Goal: Transaction & Acquisition: Purchase product/service

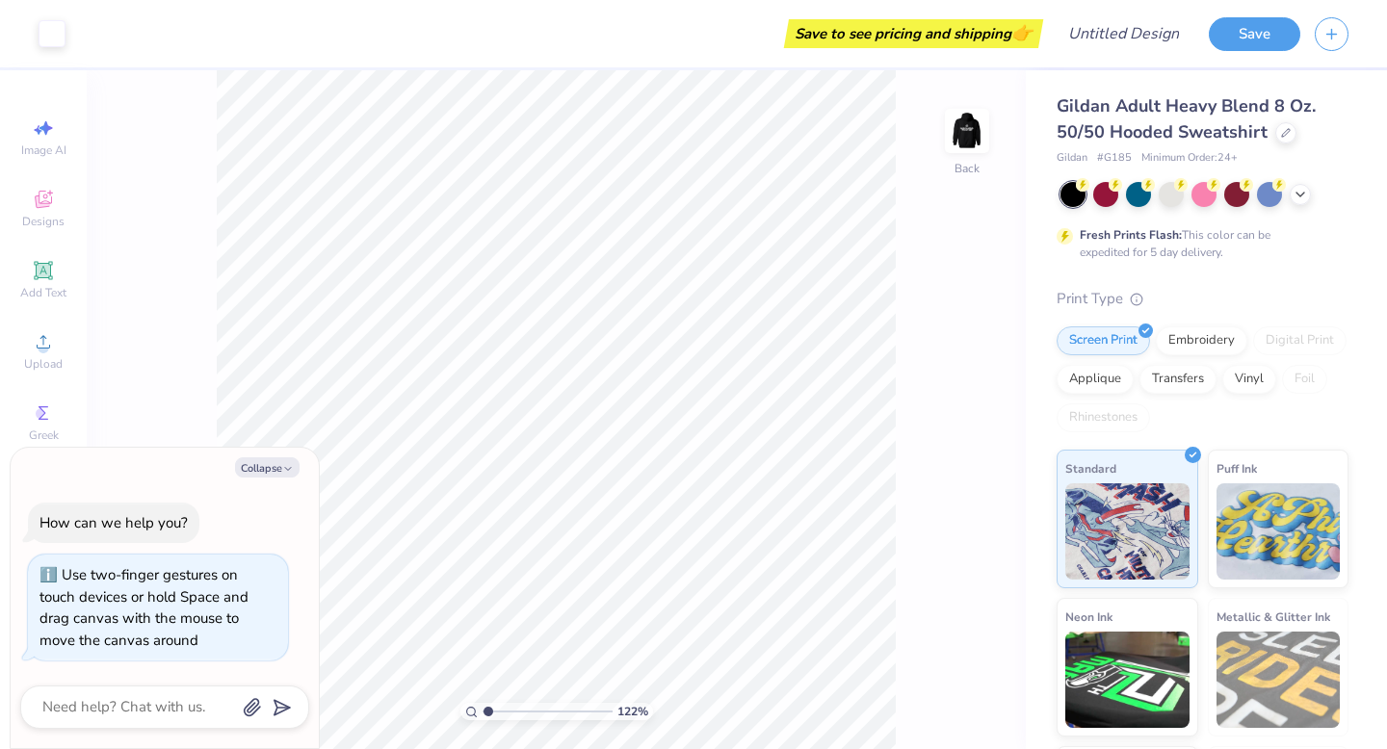
type input "1.22"
type textarea "x"
type input "1"
drag, startPoint x: 486, startPoint y: 711, endPoint x: 460, endPoint y: 703, distance: 27.1
click at [482, 703] on input "range" at bounding box center [547, 711] width 130 height 17
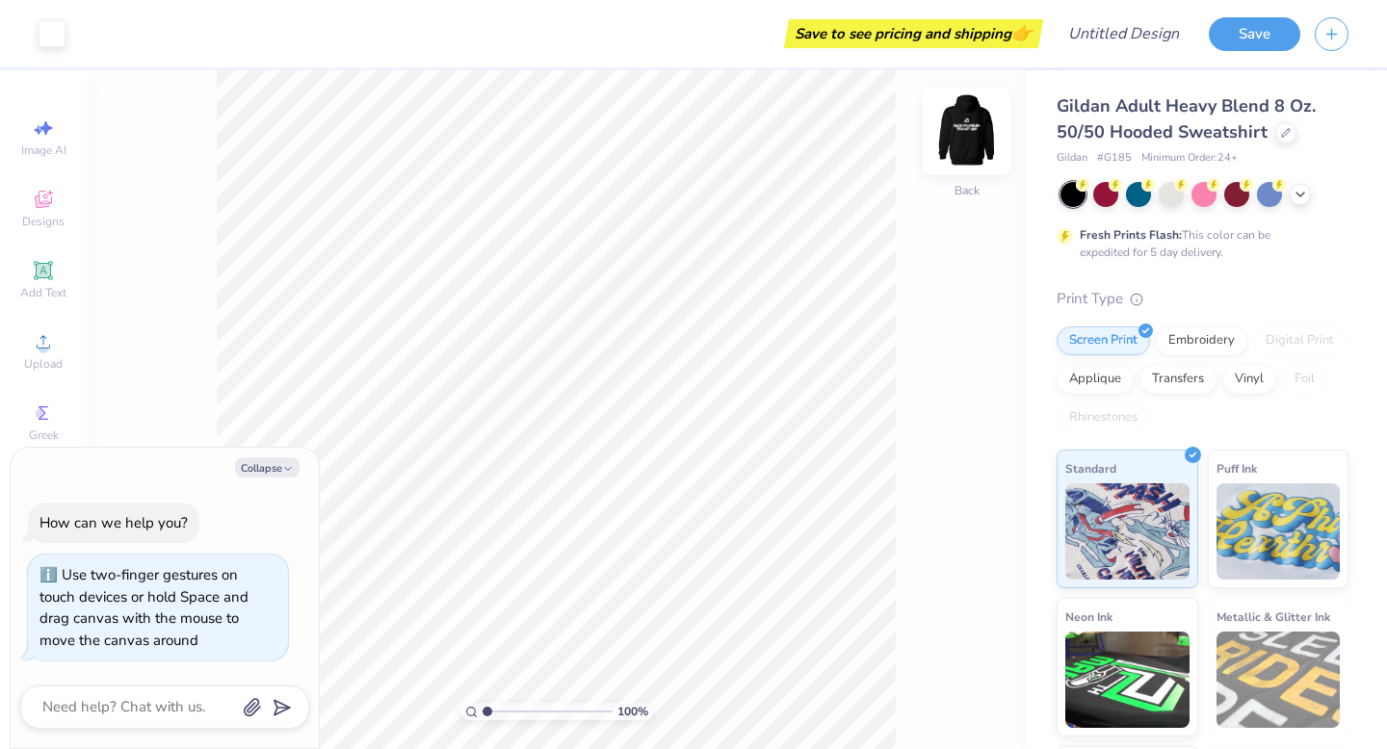
click at [971, 131] on img at bounding box center [966, 130] width 77 height 77
click at [287, 465] on icon "button" at bounding box center [288, 469] width 12 height 12
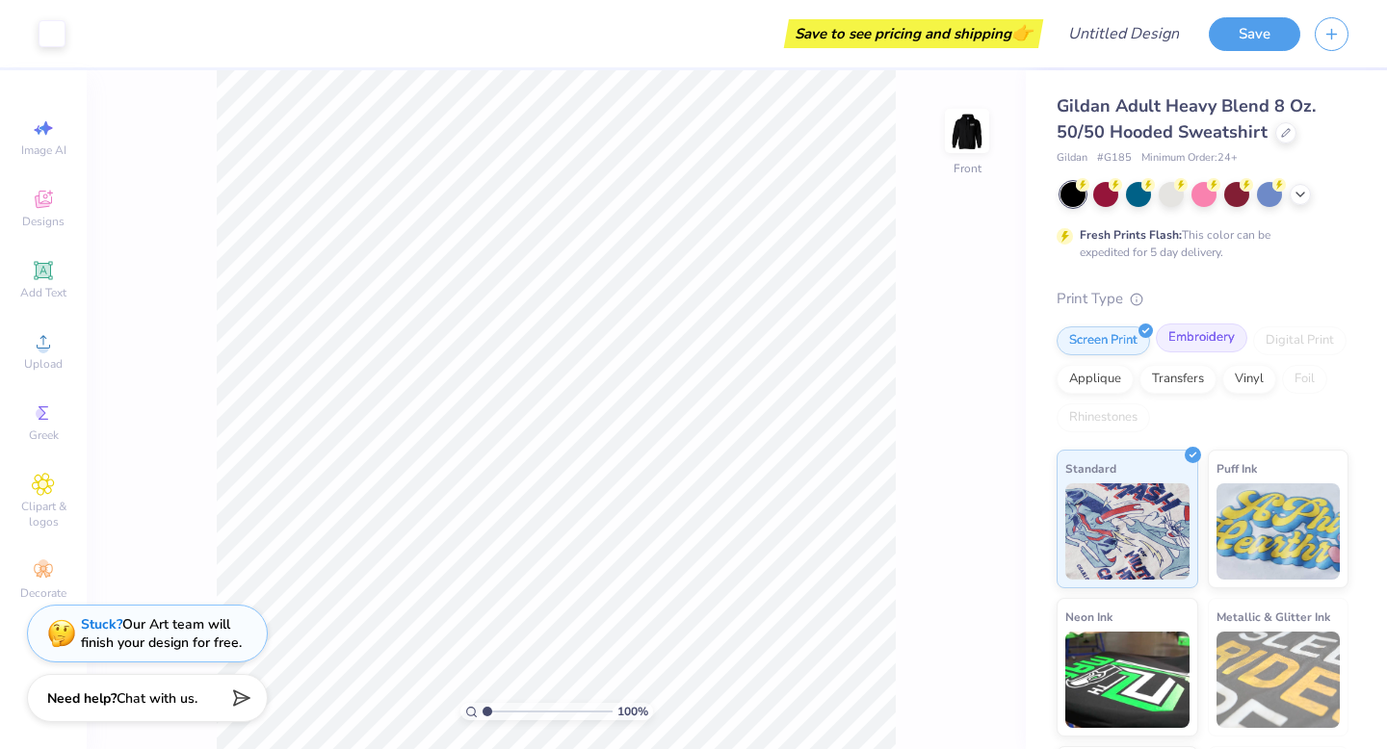
click at [1204, 344] on div "Embroidery" at bounding box center [1200, 338] width 91 height 29
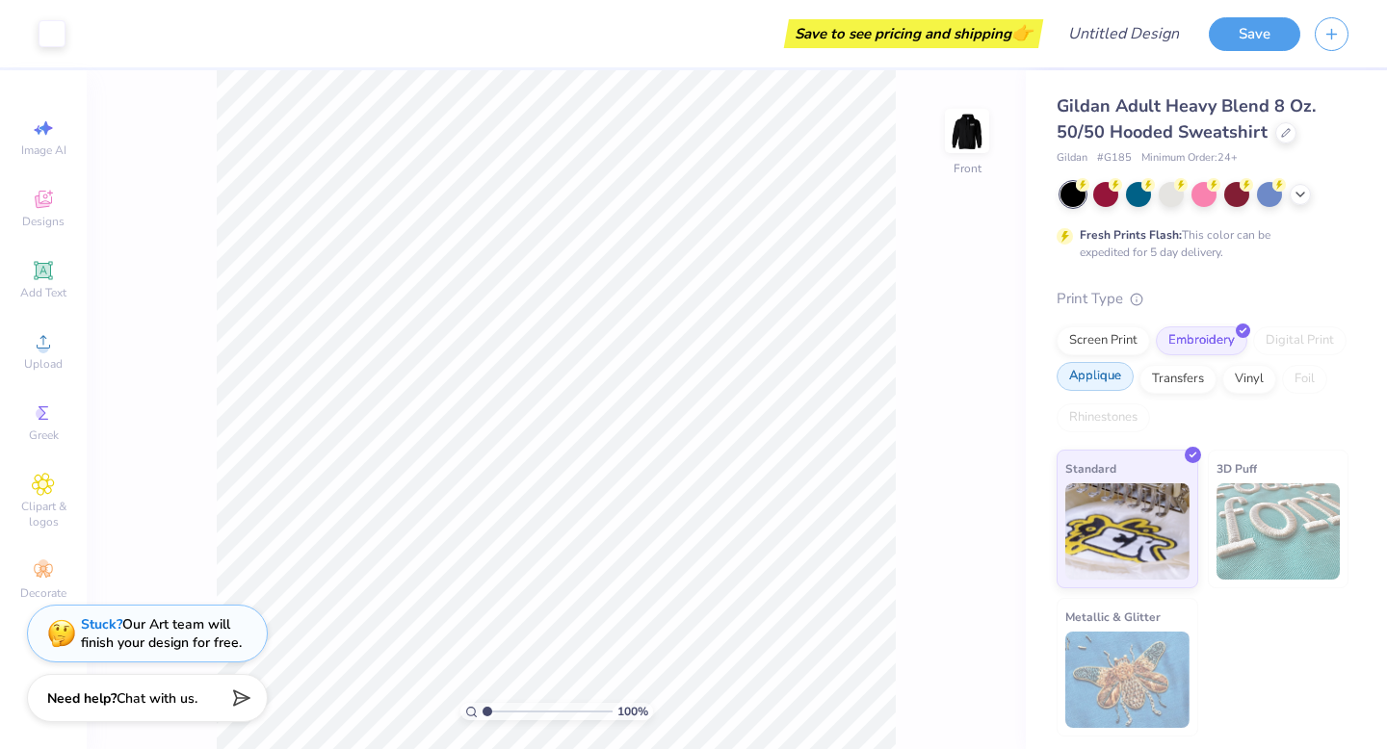
click at [1120, 384] on div "Applique" at bounding box center [1094, 376] width 77 height 29
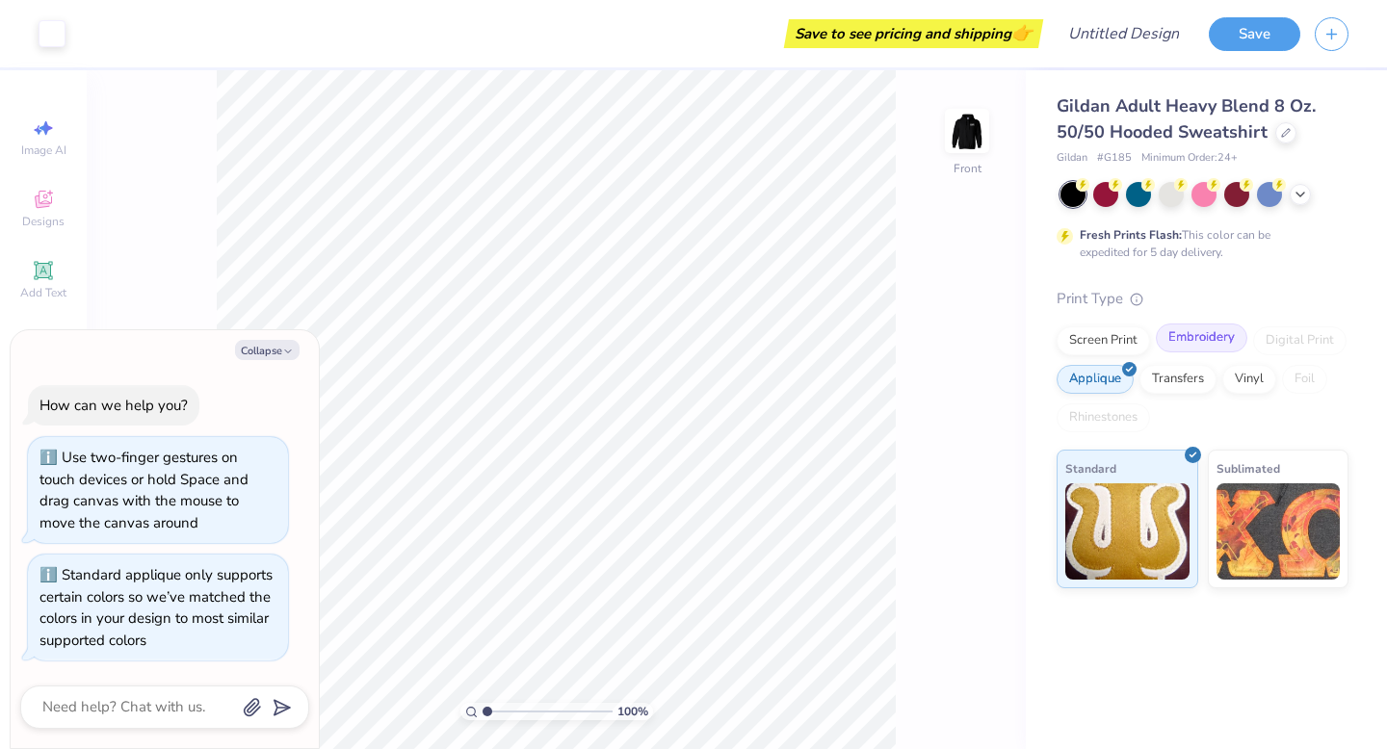
click at [1195, 342] on div "Embroidery" at bounding box center [1200, 338] width 91 height 29
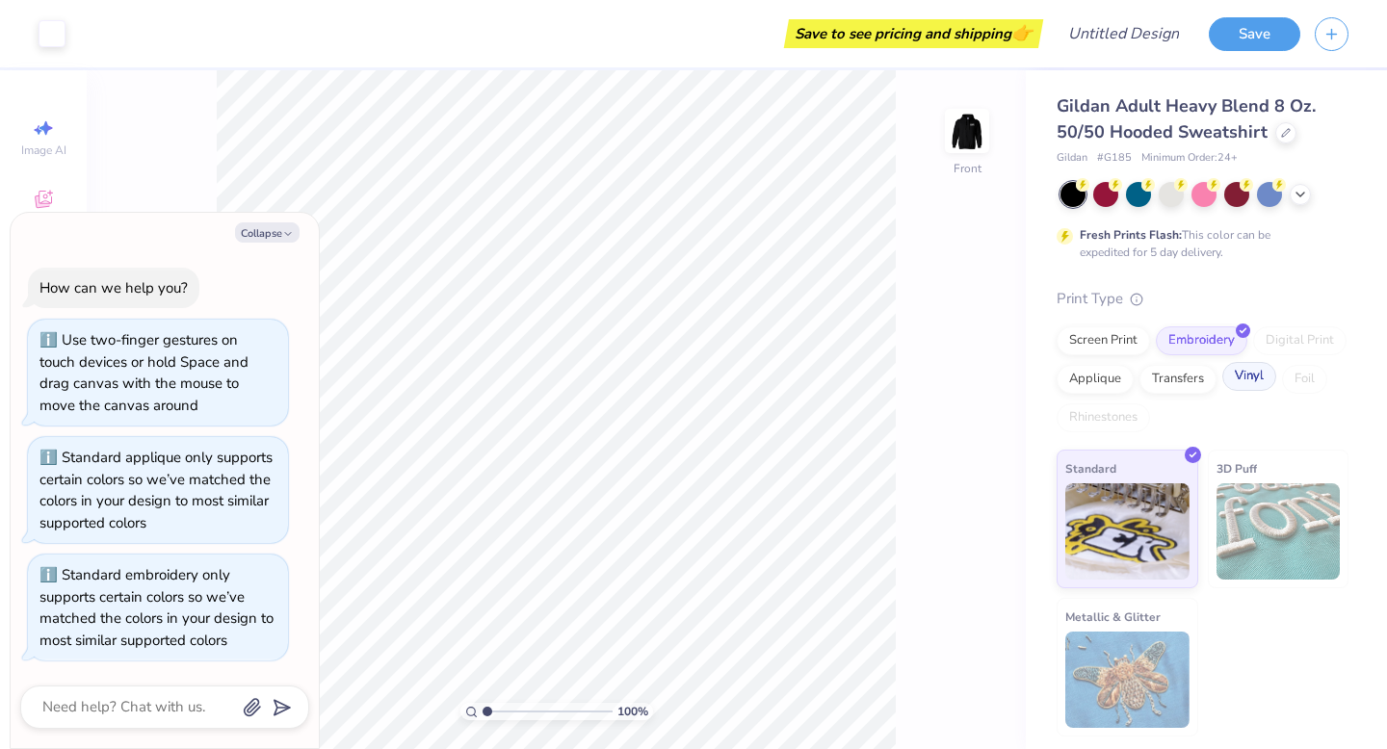
click at [1246, 388] on div "Vinyl" at bounding box center [1249, 376] width 54 height 29
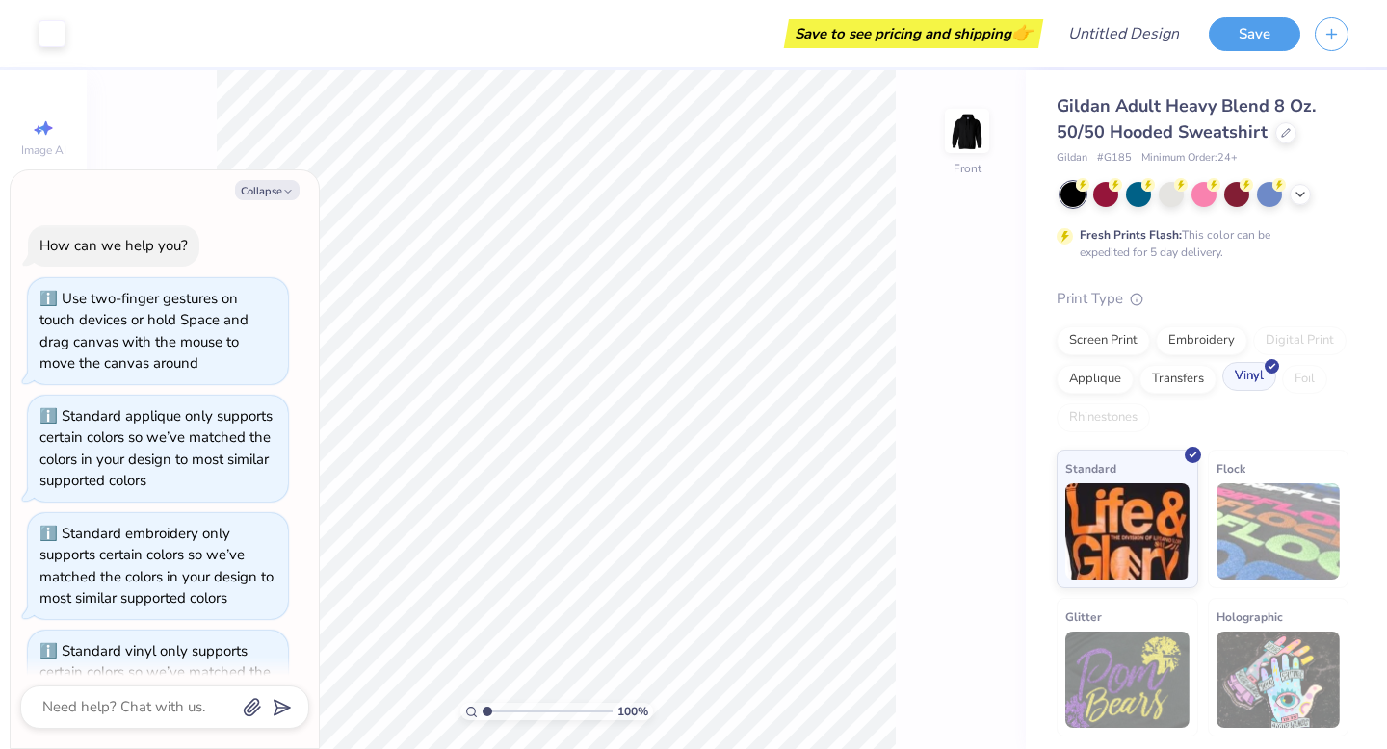
scroll to position [75, 0]
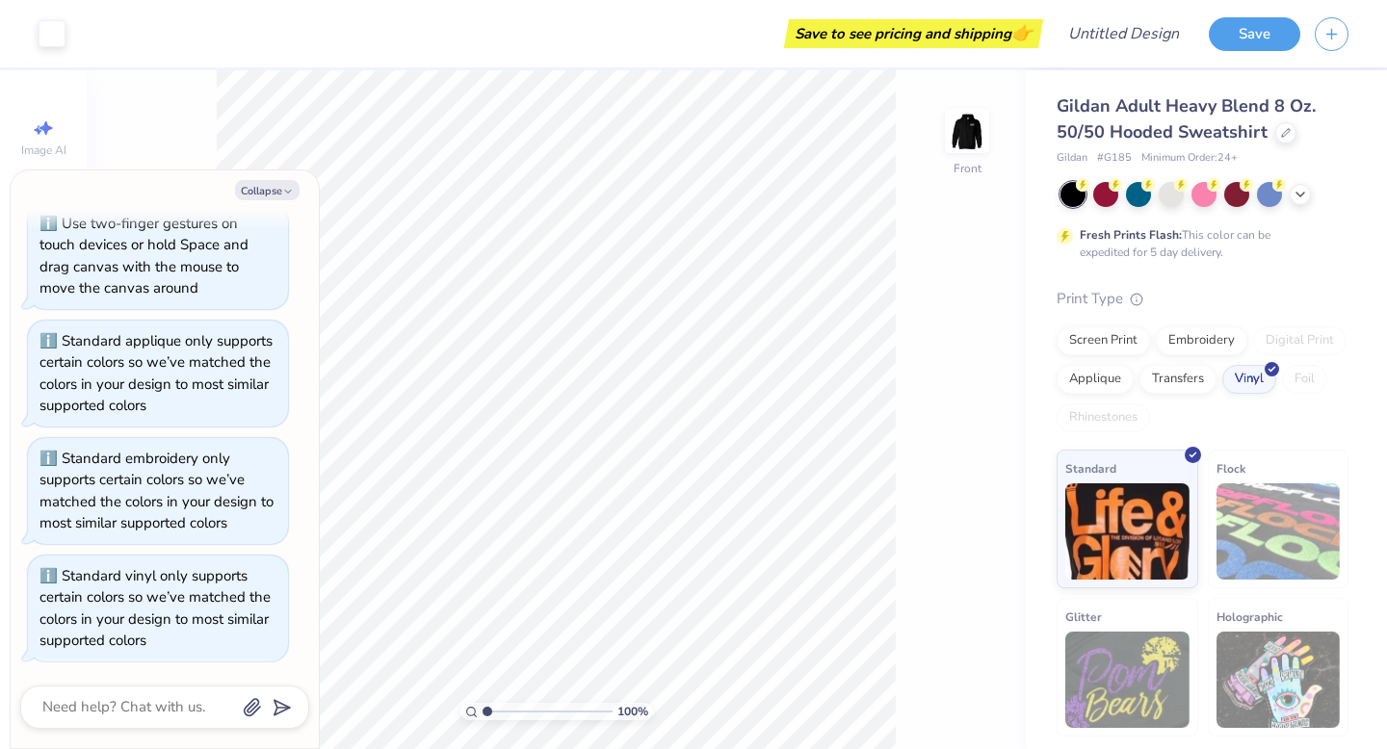
click at [1214, 392] on div "Screen Print Embroidery Digital Print Applique Transfers Vinyl Foil Rhinestones" at bounding box center [1202, 379] width 292 height 106
click at [1186, 391] on div "Screen Print Embroidery Digital Print Applique Transfers Vinyl Foil Rhinestones" at bounding box center [1202, 379] width 292 height 106
click at [1179, 371] on div "Transfers" at bounding box center [1177, 376] width 77 height 29
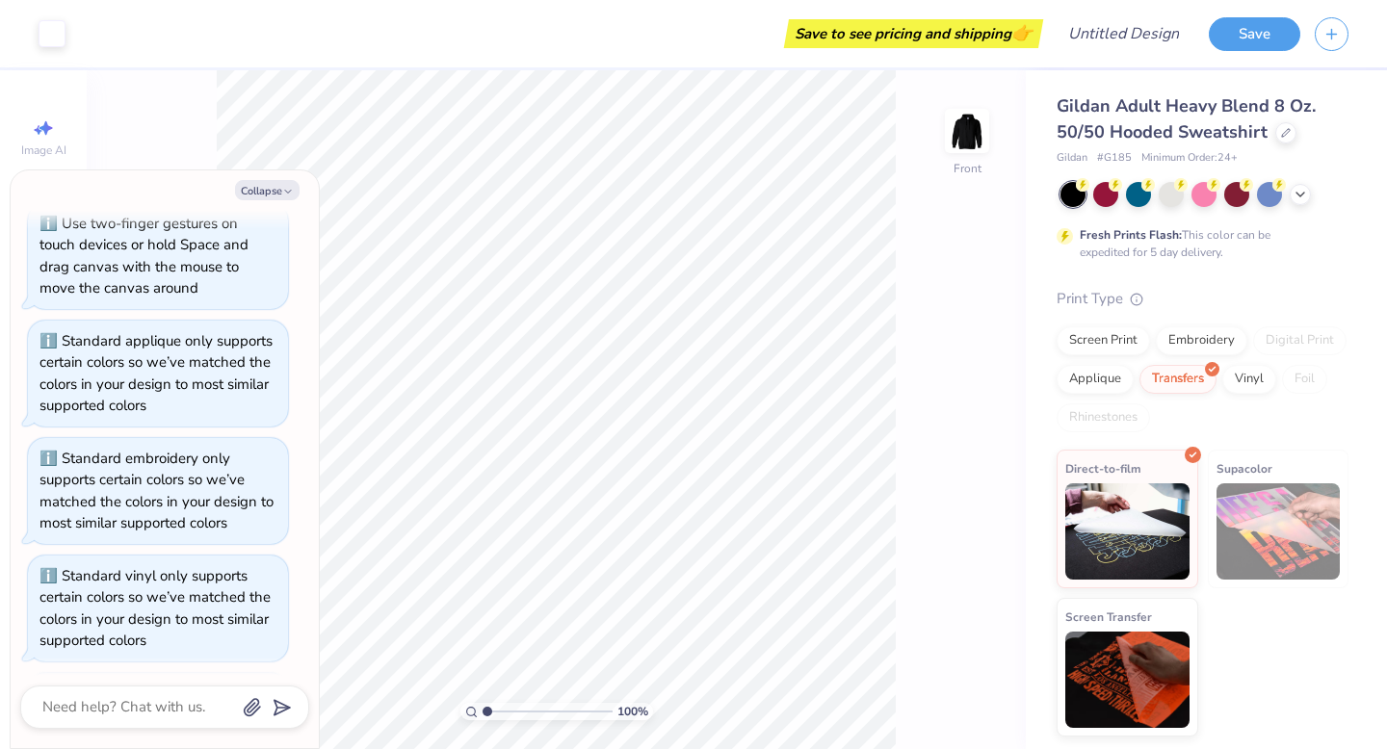
scroll to position [193, 0]
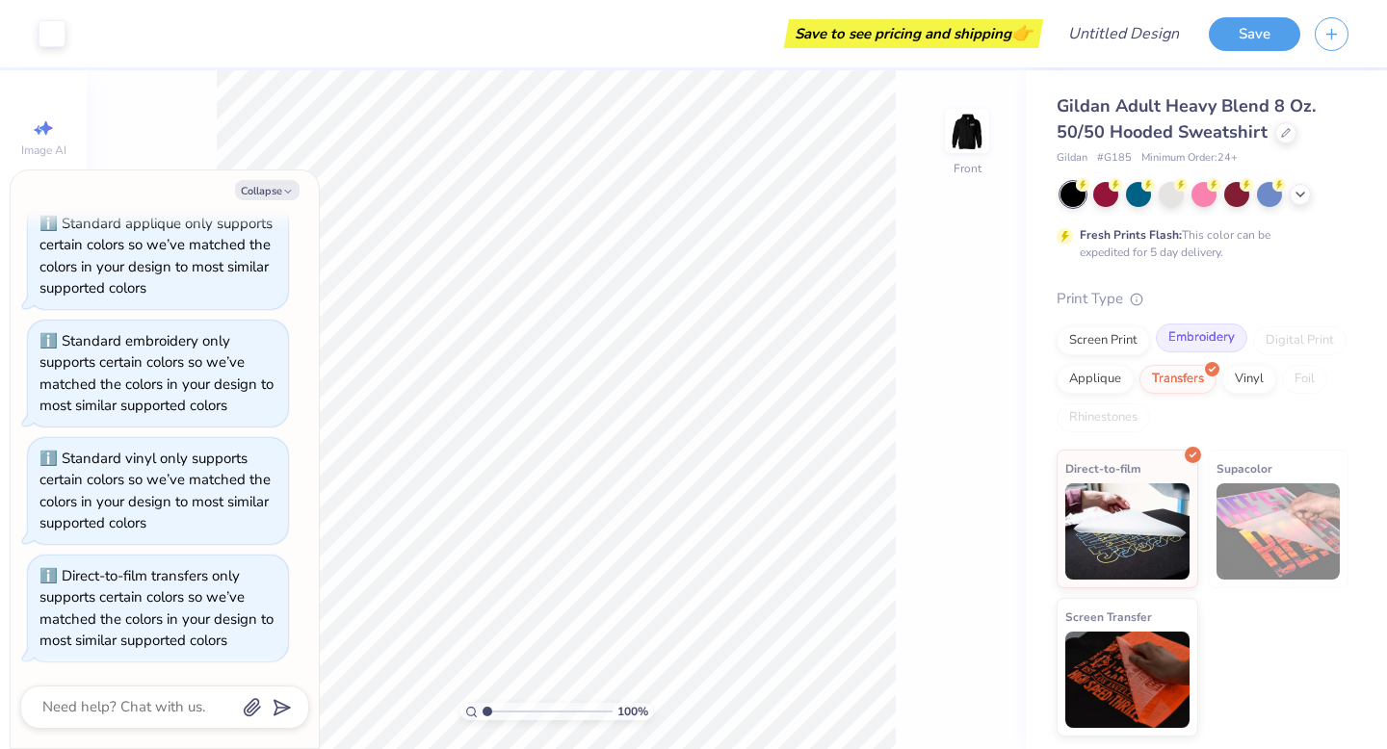
click at [1198, 333] on div "Embroidery" at bounding box center [1200, 338] width 91 height 29
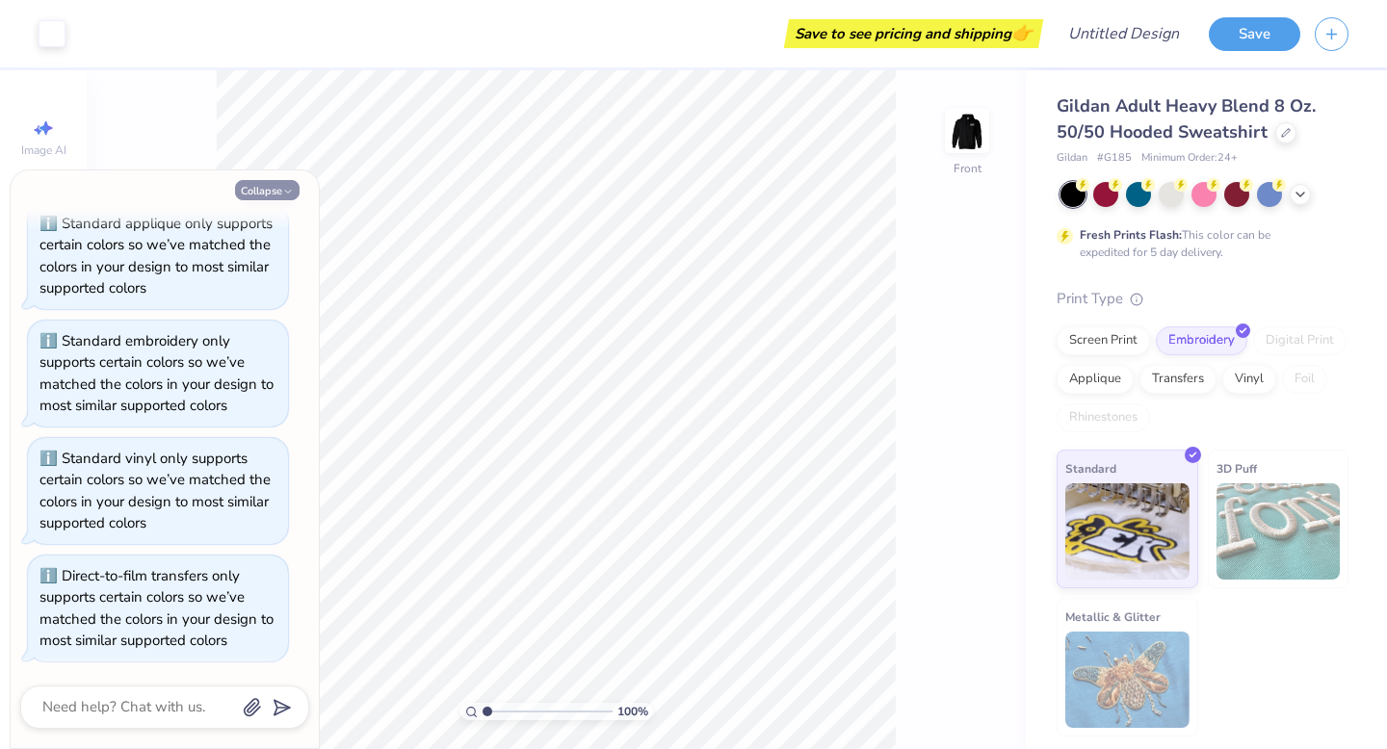
click at [268, 198] on button "Collapse" at bounding box center [267, 190] width 65 height 20
type textarea "x"
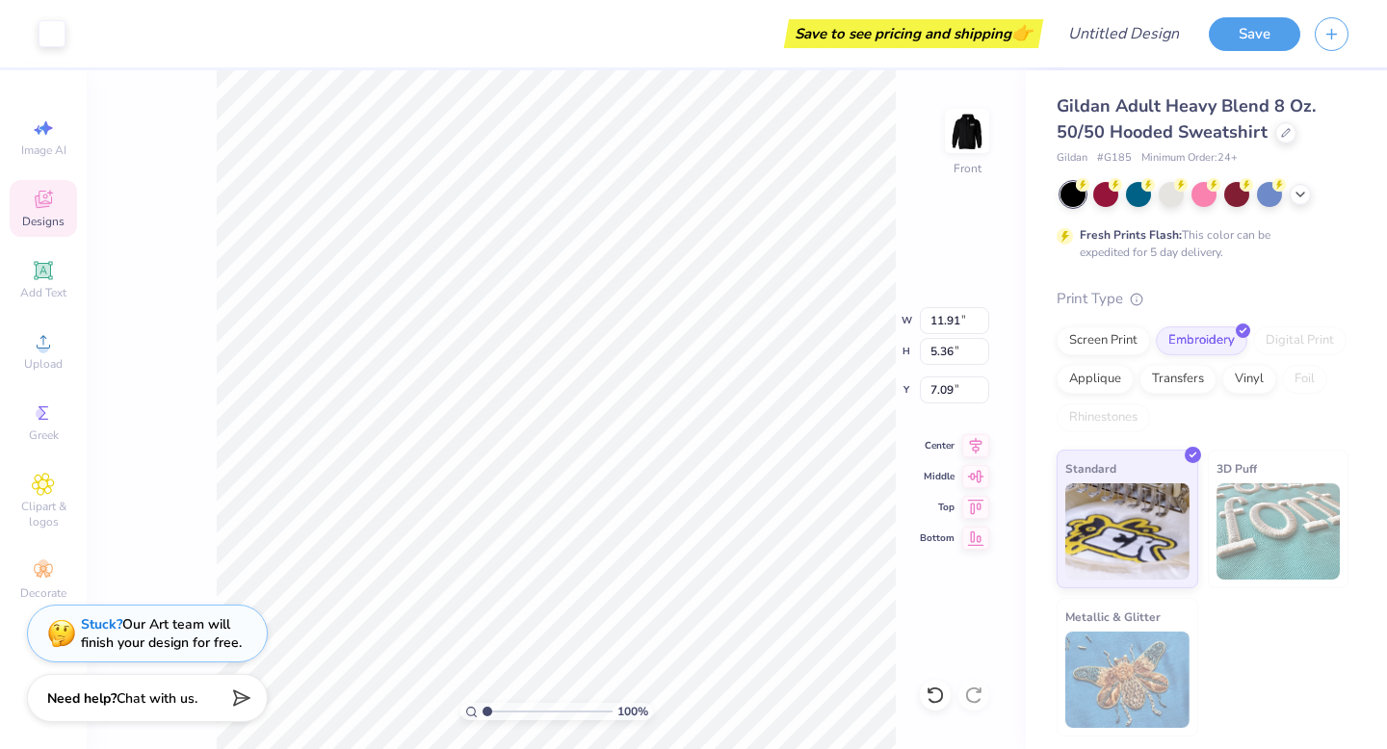
type input "7.09"
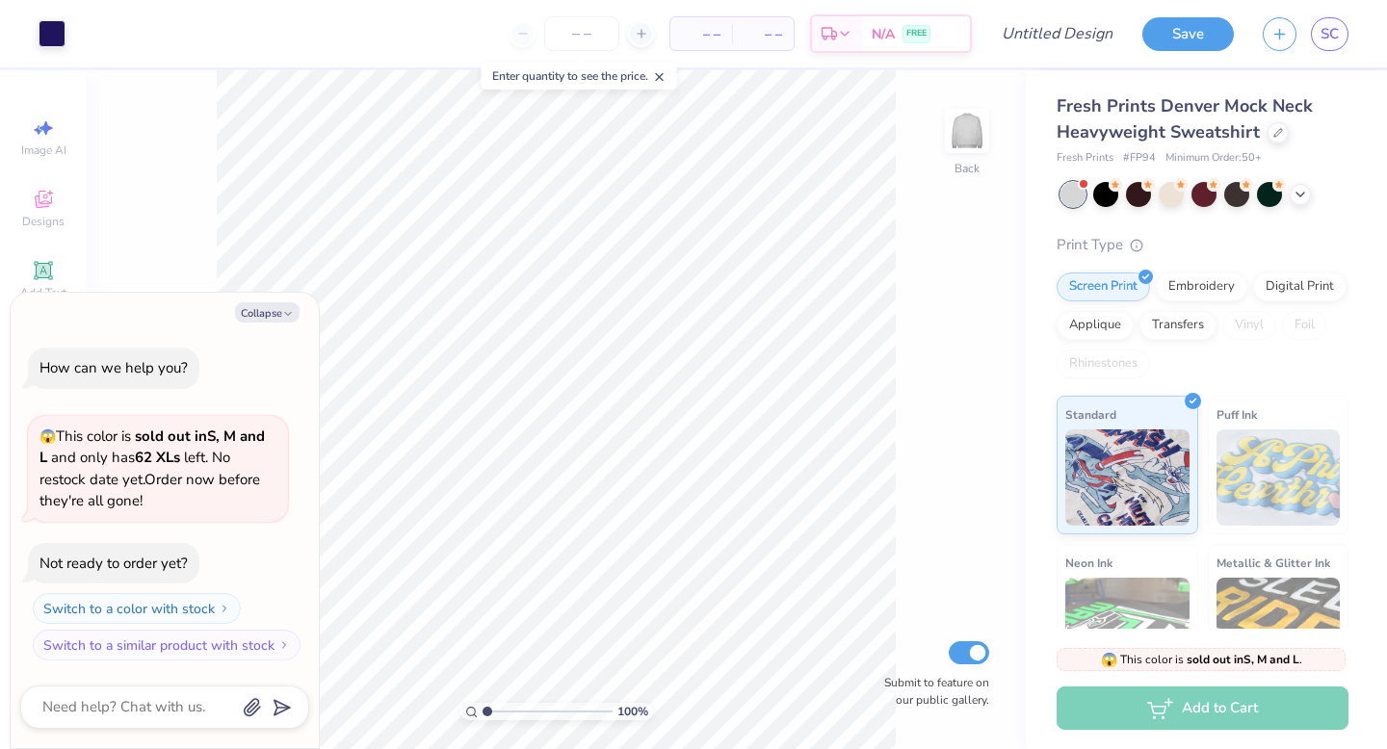
type textarea "x"
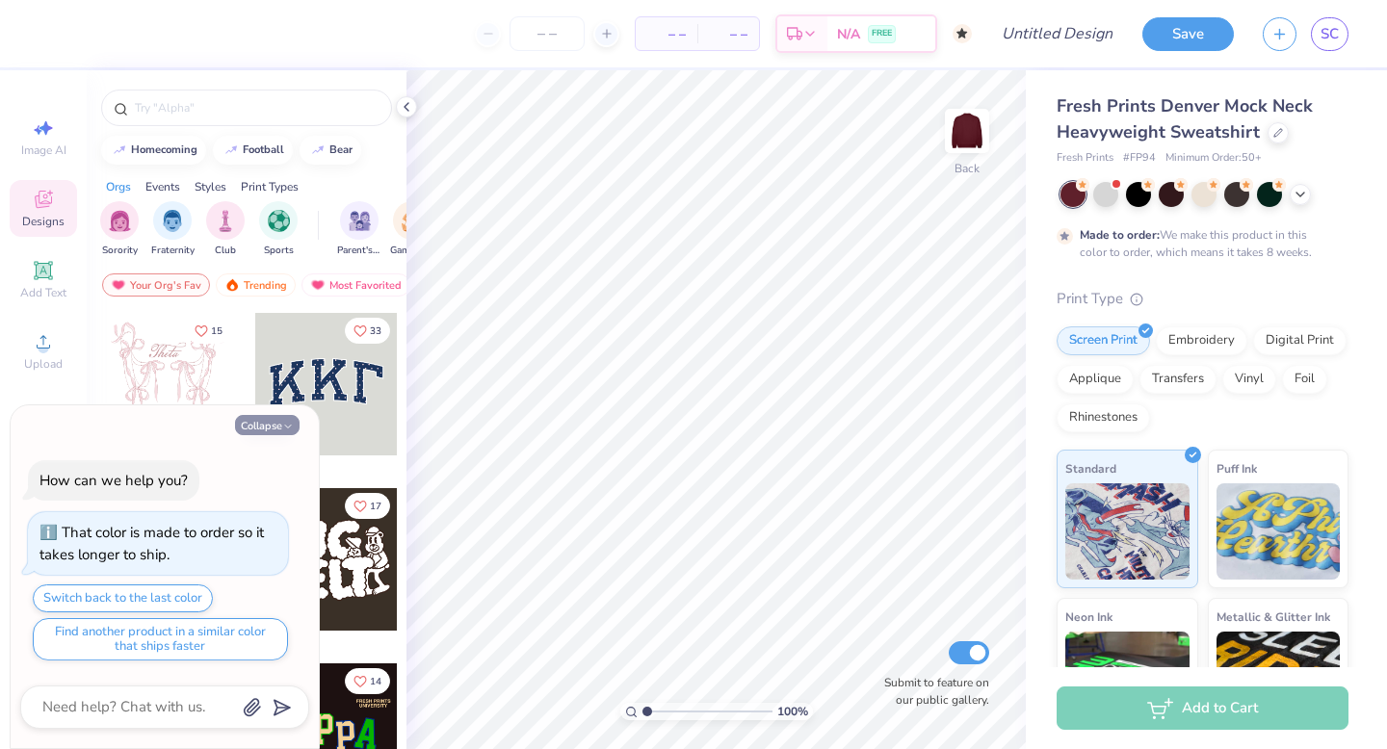
click at [285, 428] on icon "button" at bounding box center [288, 427] width 12 height 12
type textarea "x"
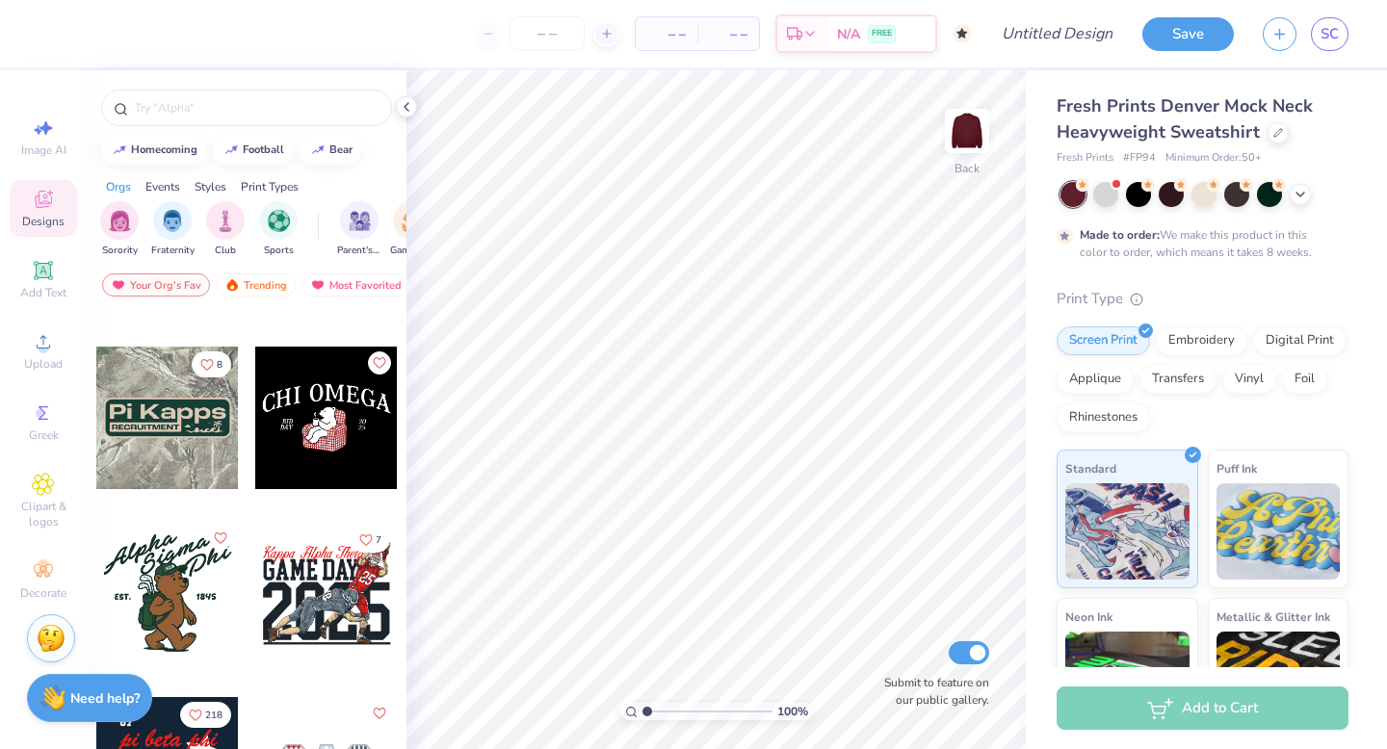
scroll to position [4205, 0]
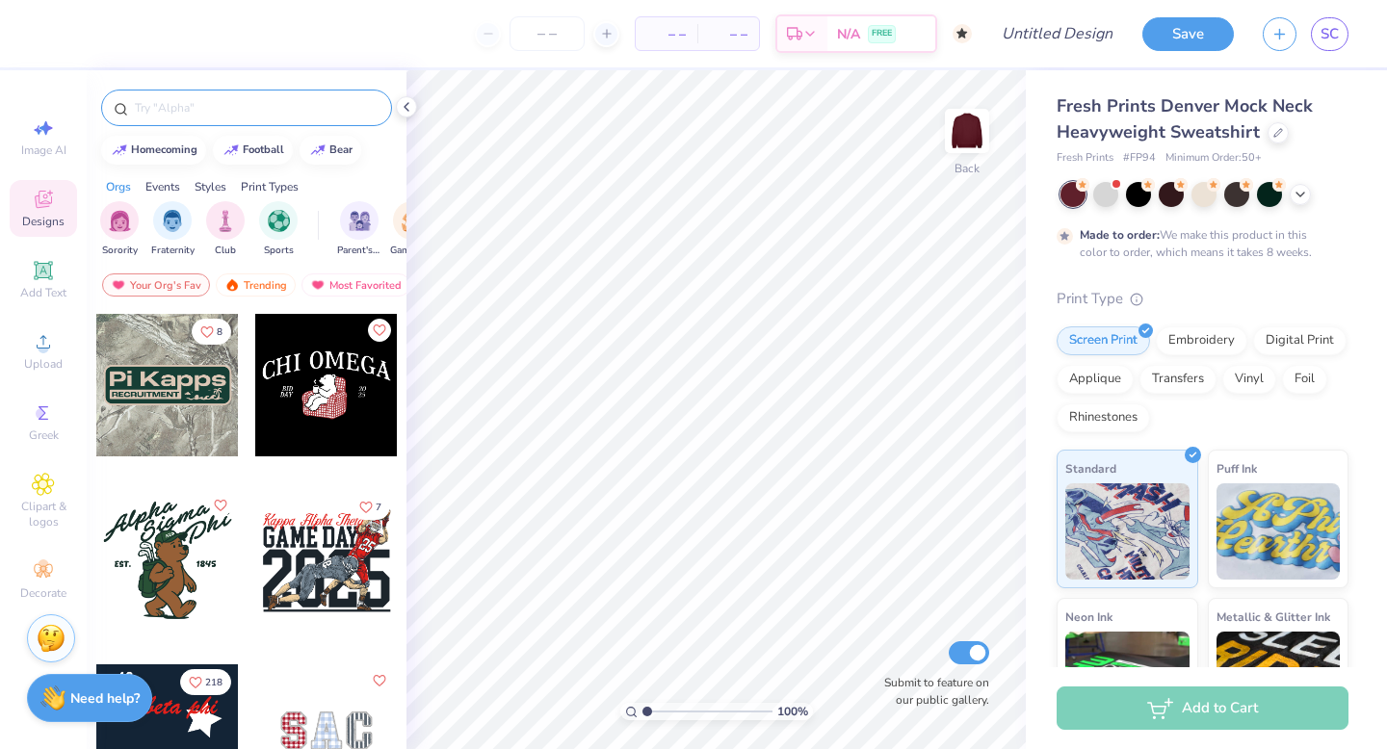
click at [271, 115] on input "text" at bounding box center [256, 107] width 246 height 19
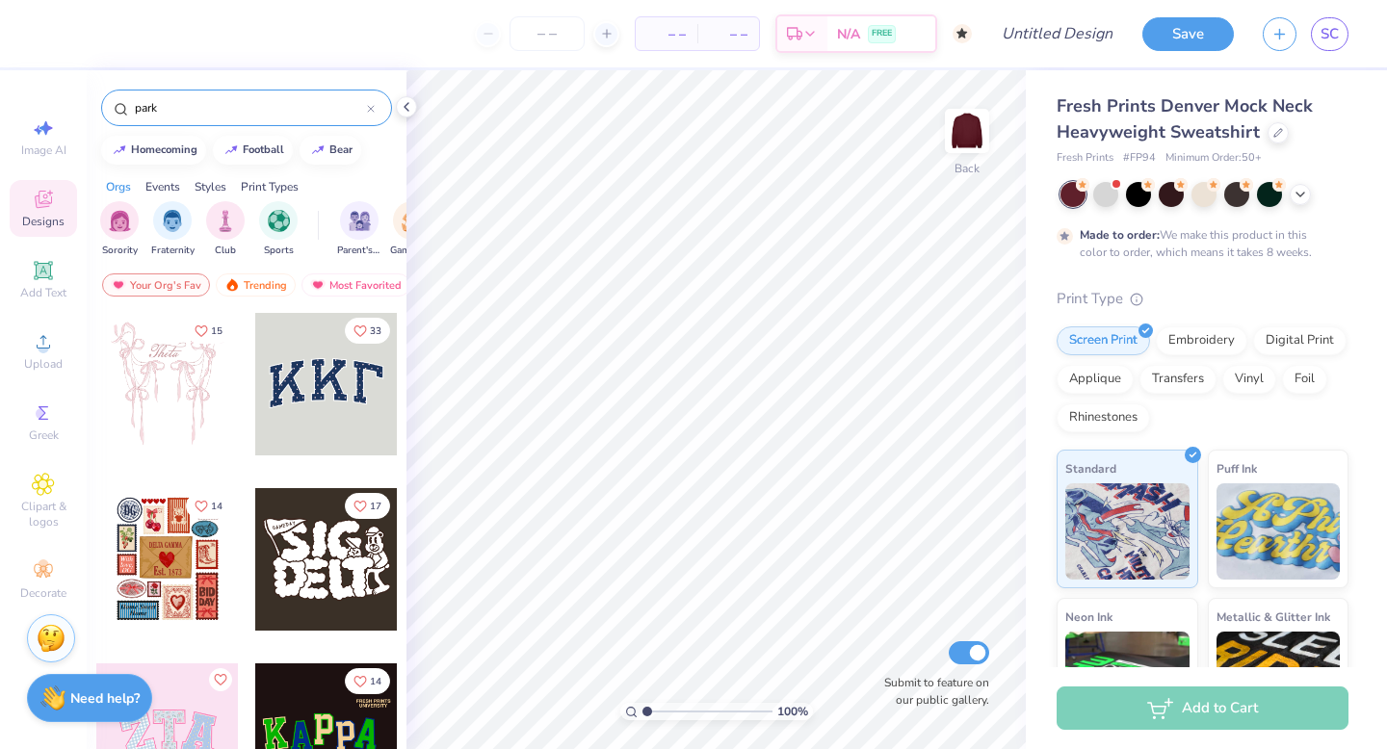
type input "parke"
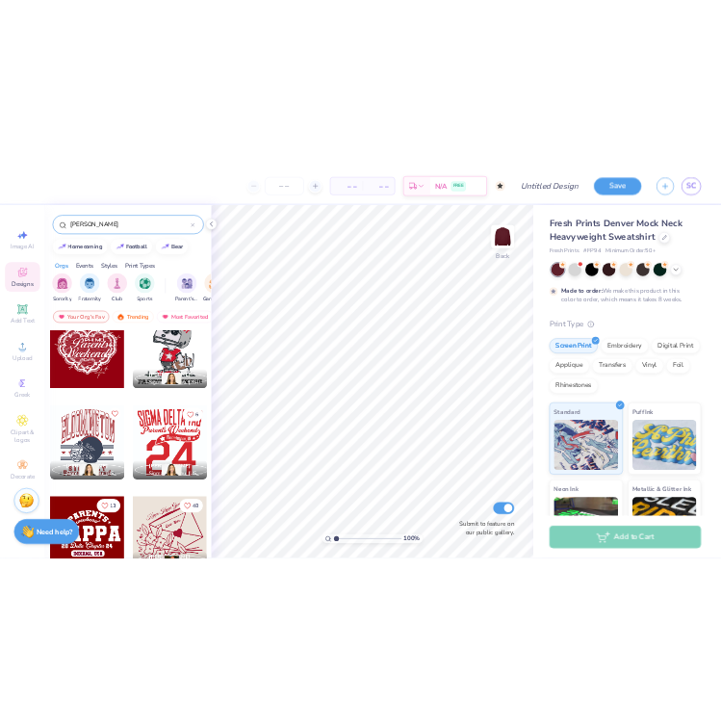
scroll to position [2315, 0]
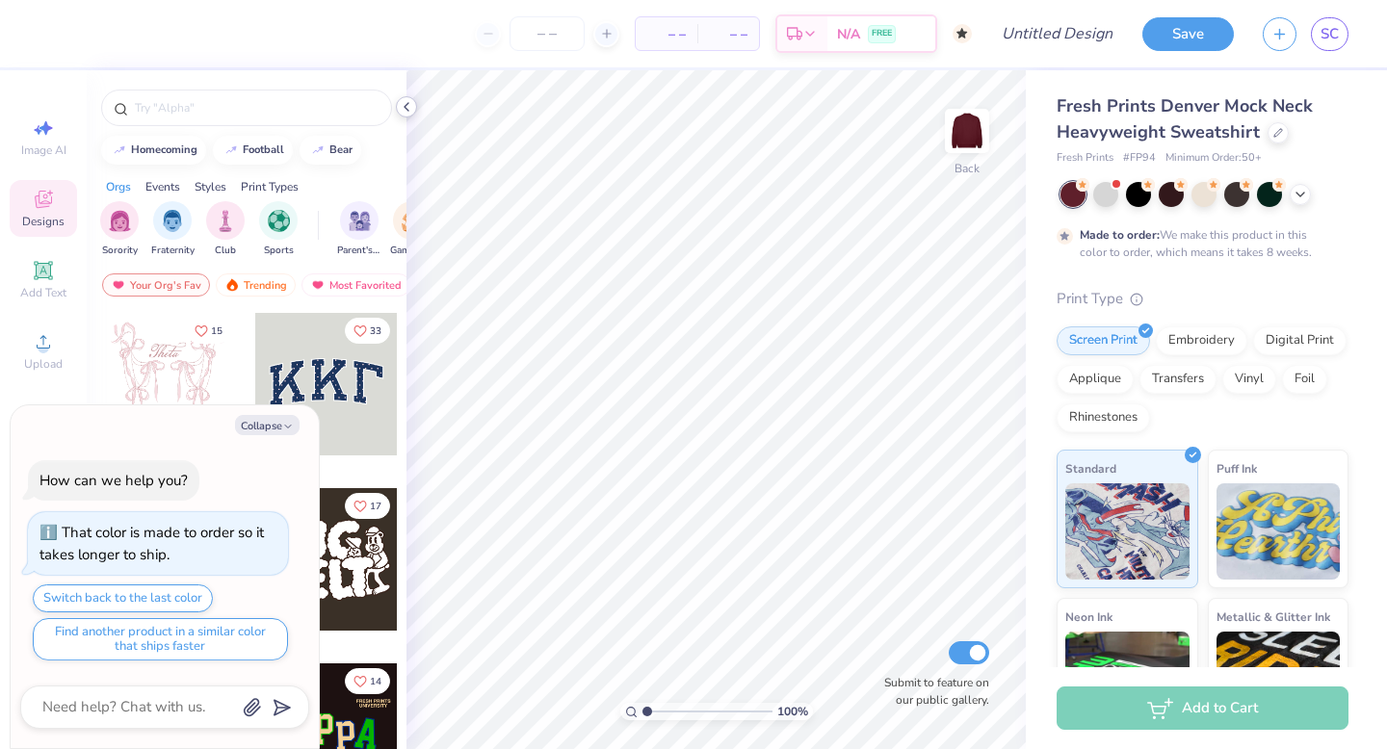
click at [410, 107] on icon at bounding box center [406, 106] width 15 height 15
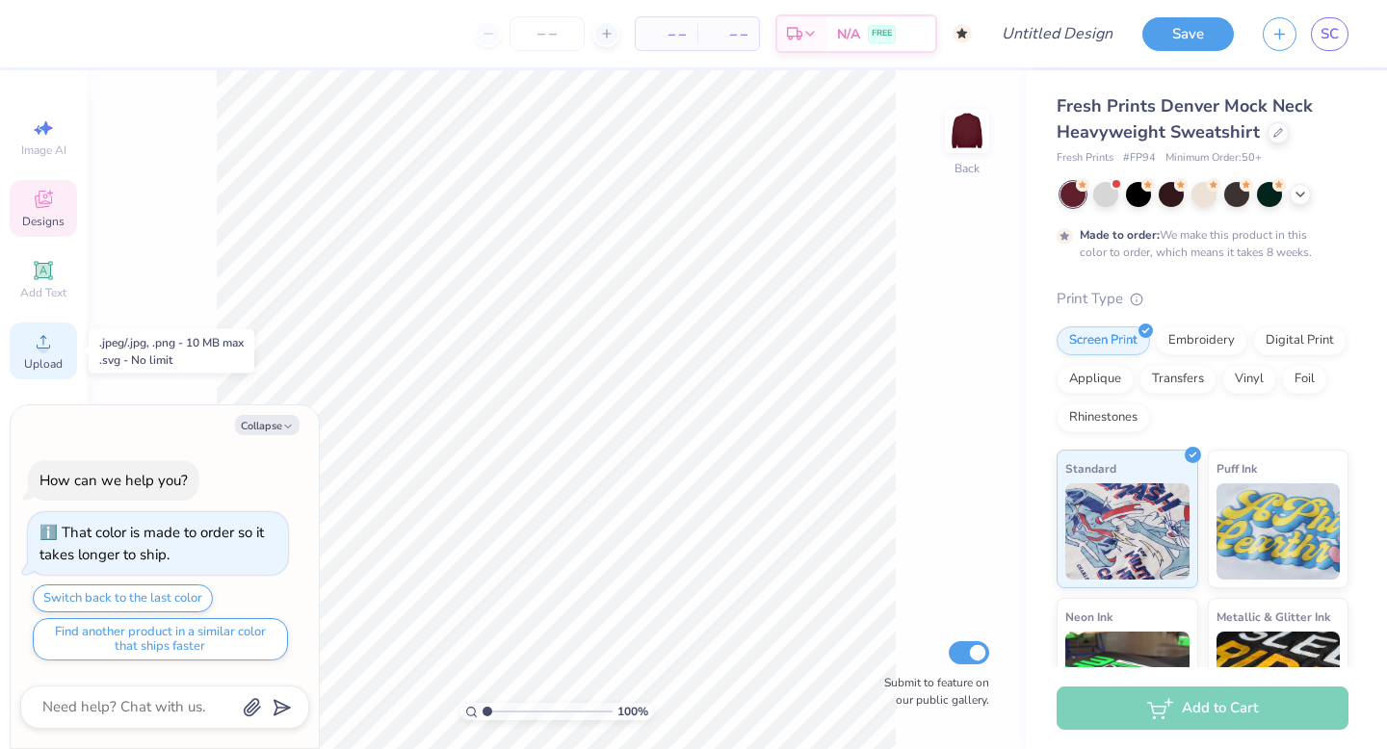
click at [38, 353] on div "Upload" at bounding box center [43, 351] width 67 height 57
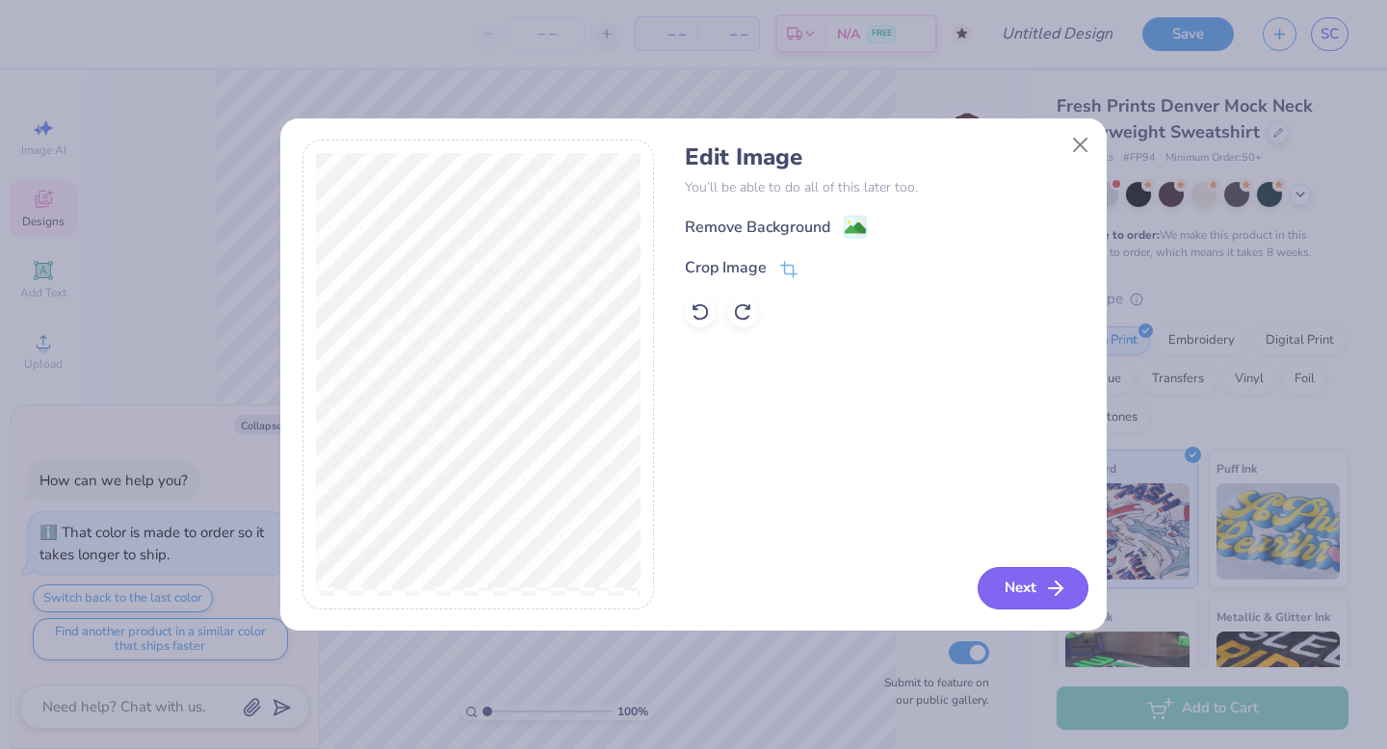
click at [1029, 594] on button "Next" at bounding box center [1032, 588] width 111 height 42
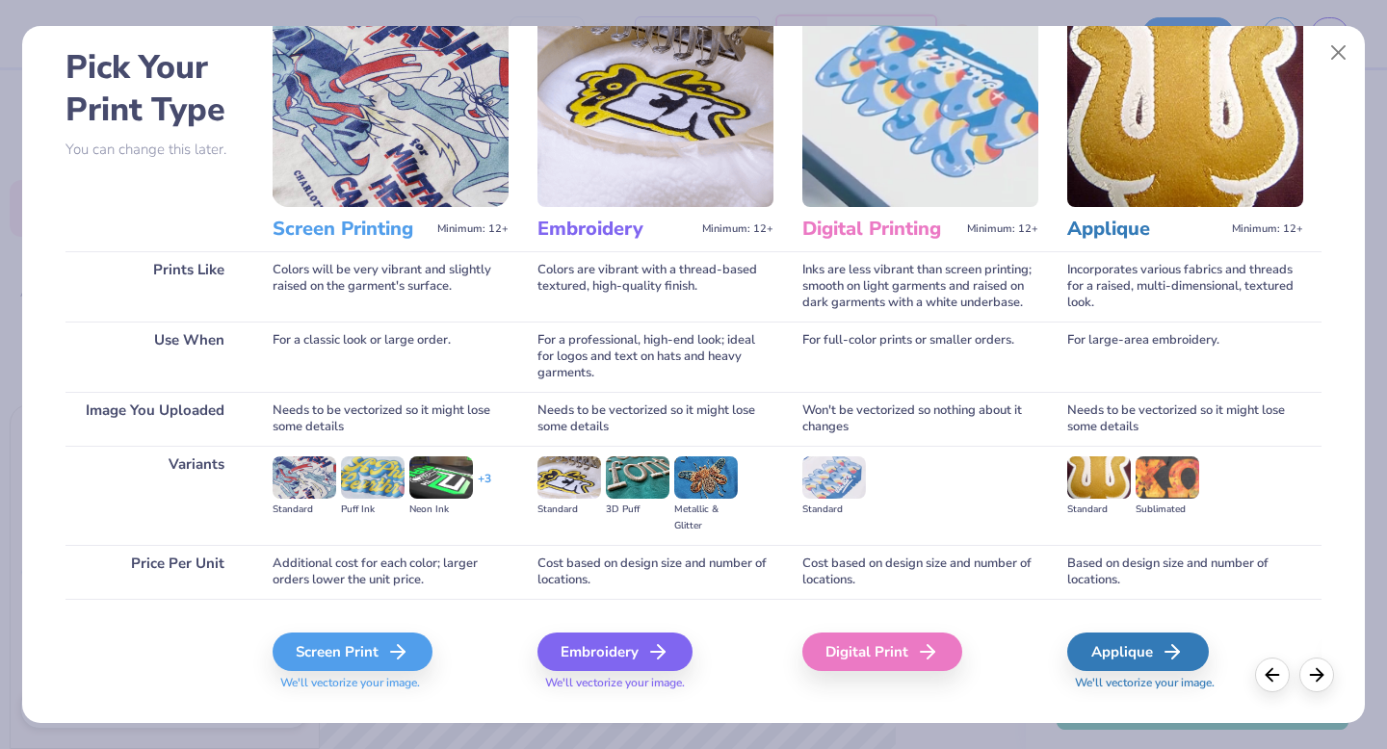
scroll to position [115, 0]
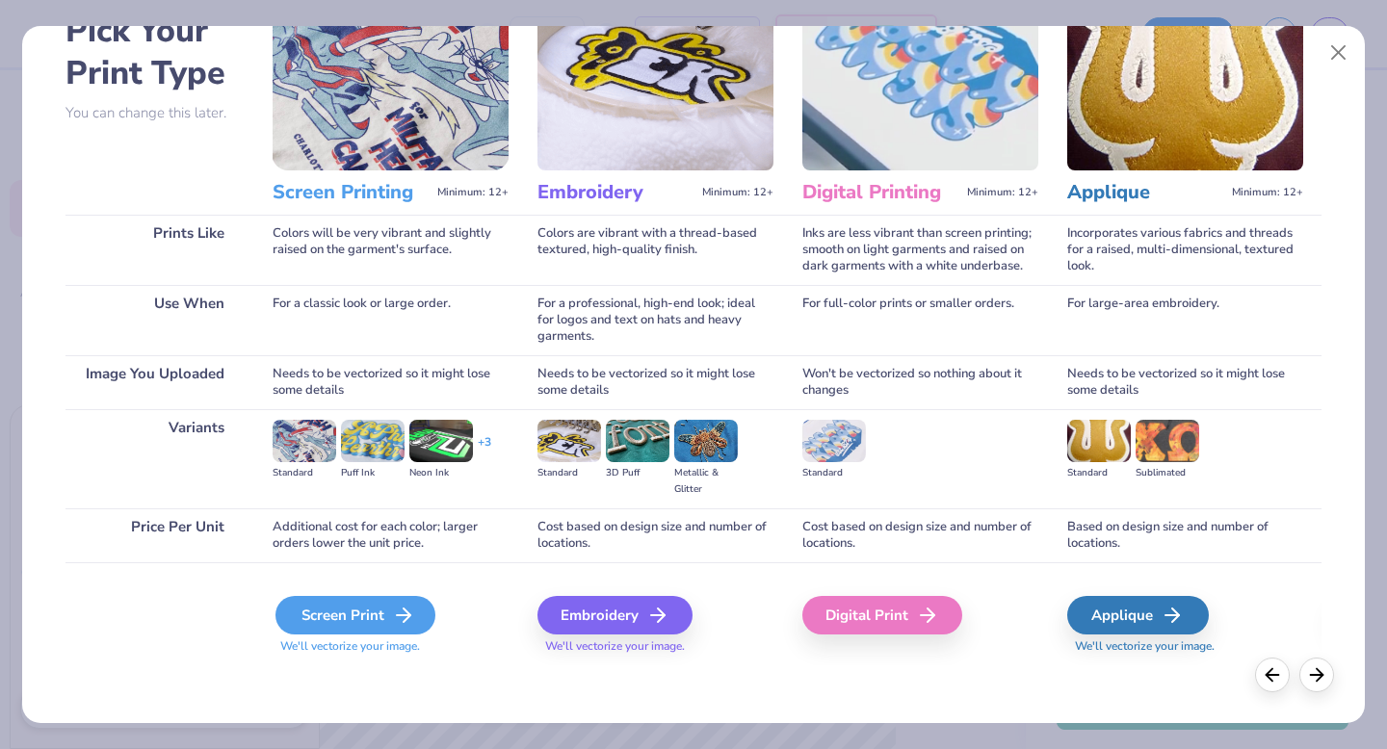
click at [377, 618] on div "Screen Print" at bounding box center [355, 615] width 160 height 39
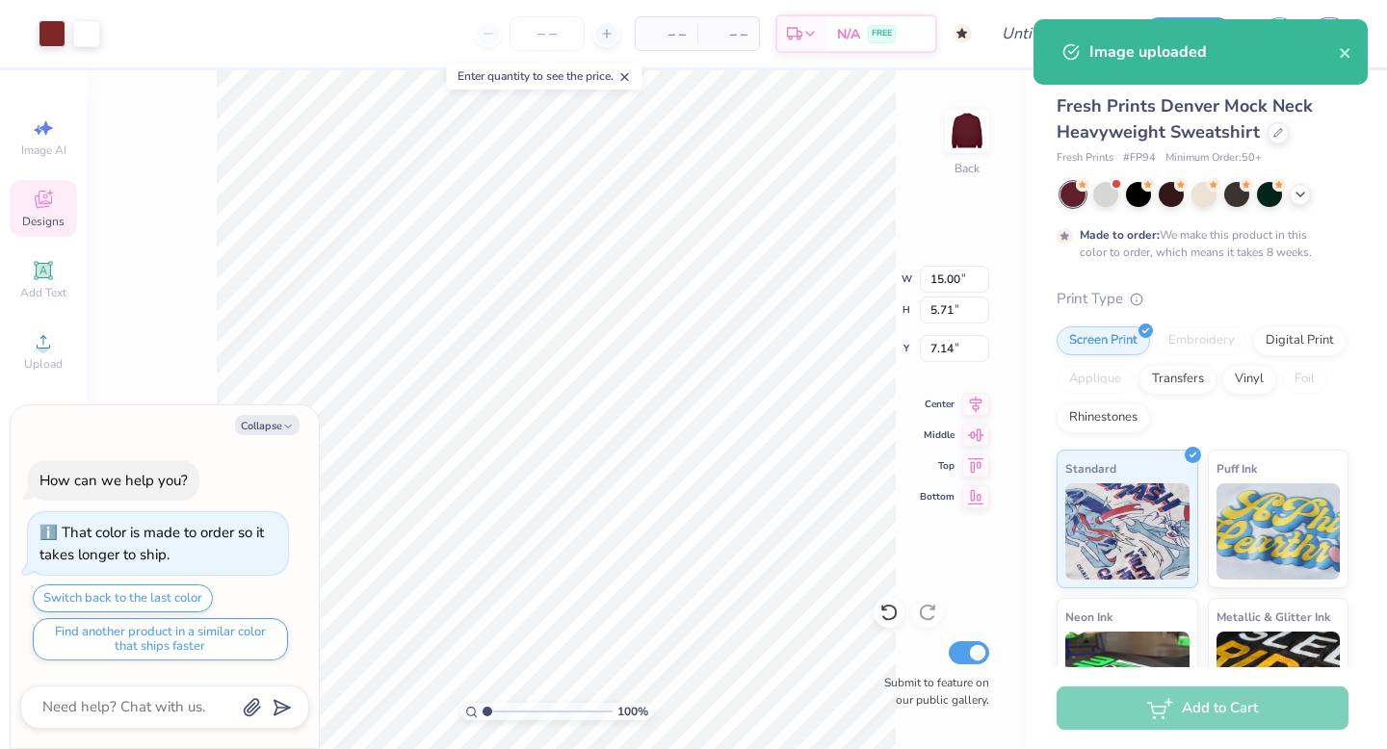
type textarea "x"
type input "1.91"
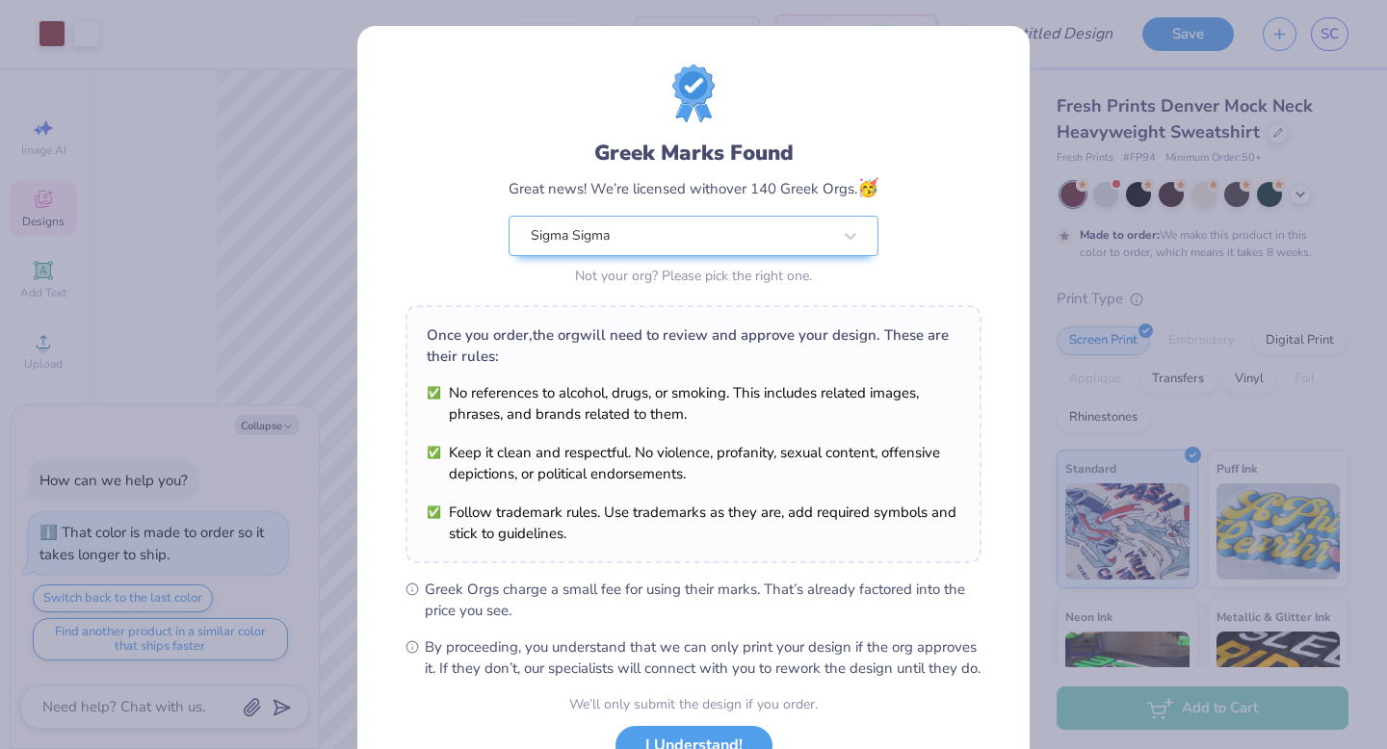
click at [632, 298] on body "Art colors – – Per Item – – Total Est. Delivery N/A FREE Design Title Save SC I…" at bounding box center [693, 374] width 1387 height 749
type textarea "x"
type input "10.97"
type input "4.18"
type input "3.45"
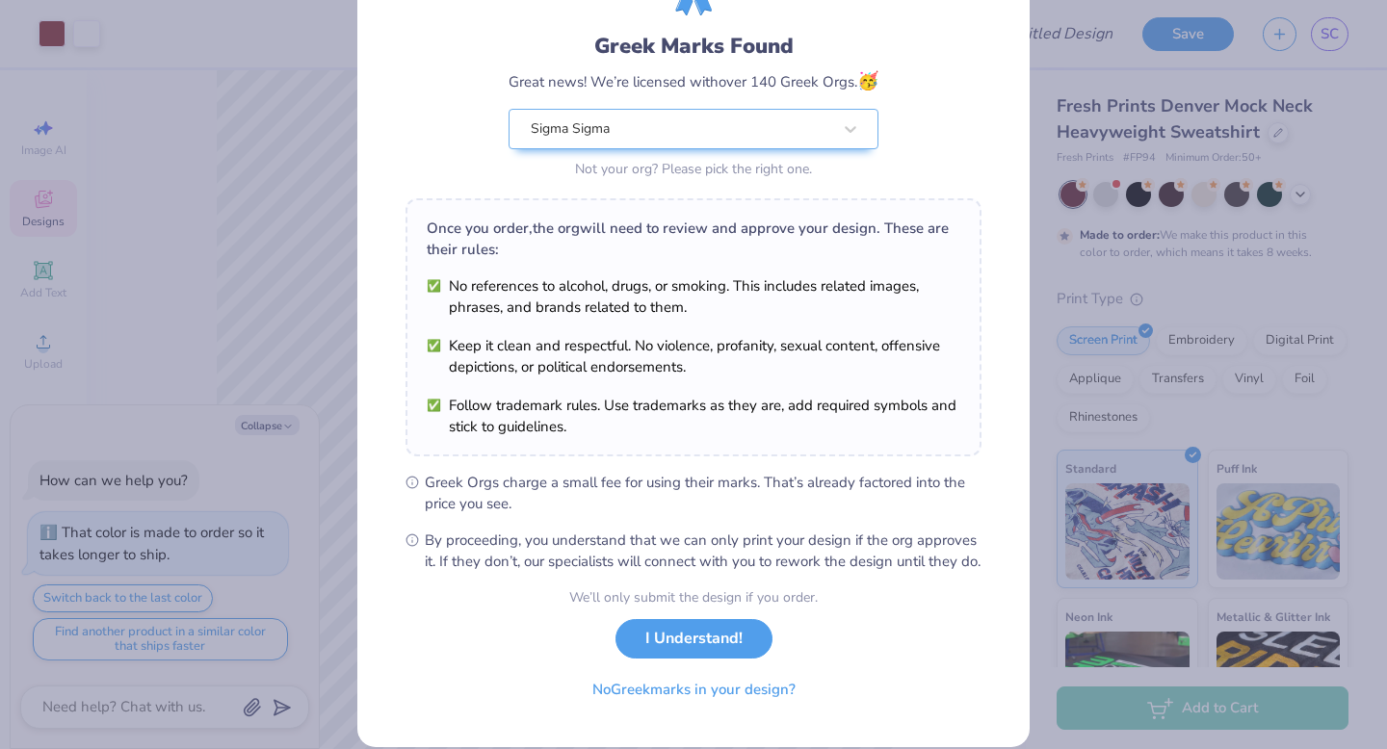
scroll to position [143, 0]
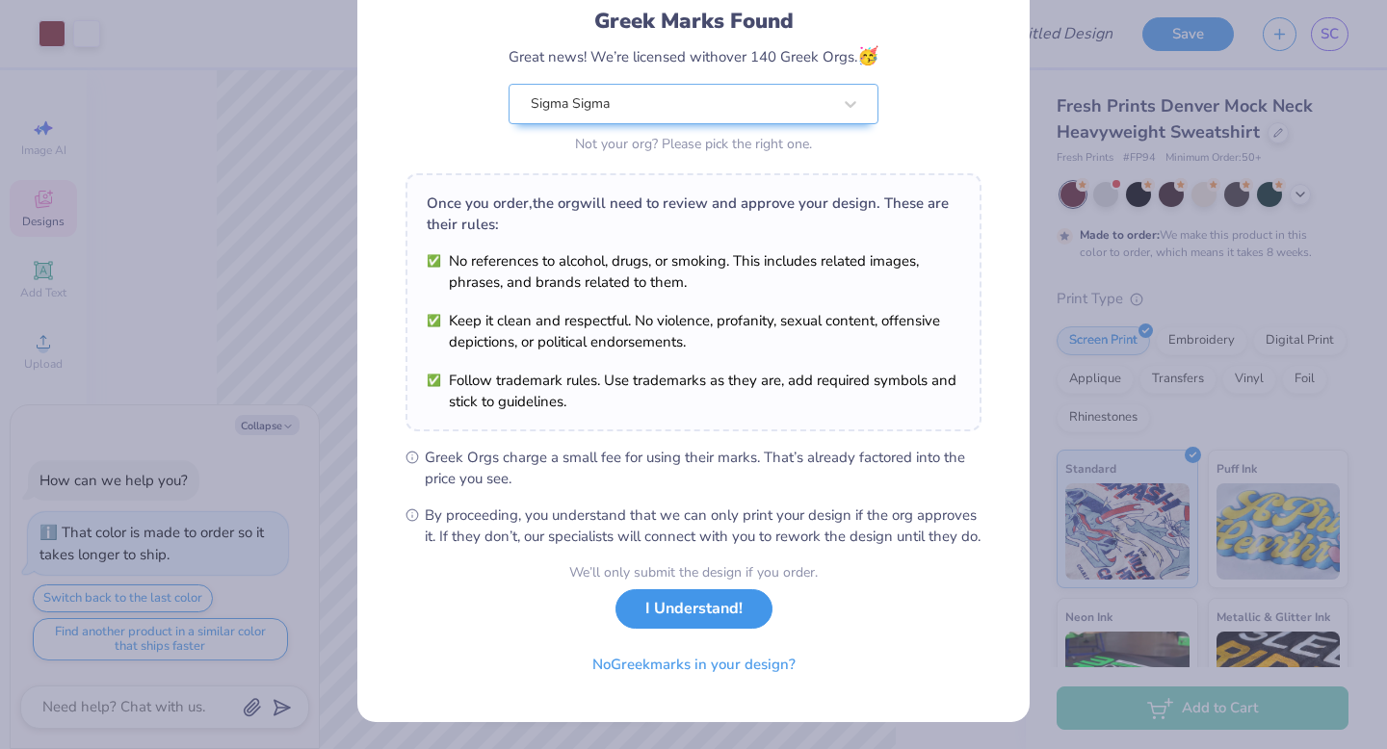
click at [727, 629] on button "I Understand!" at bounding box center [693, 608] width 157 height 39
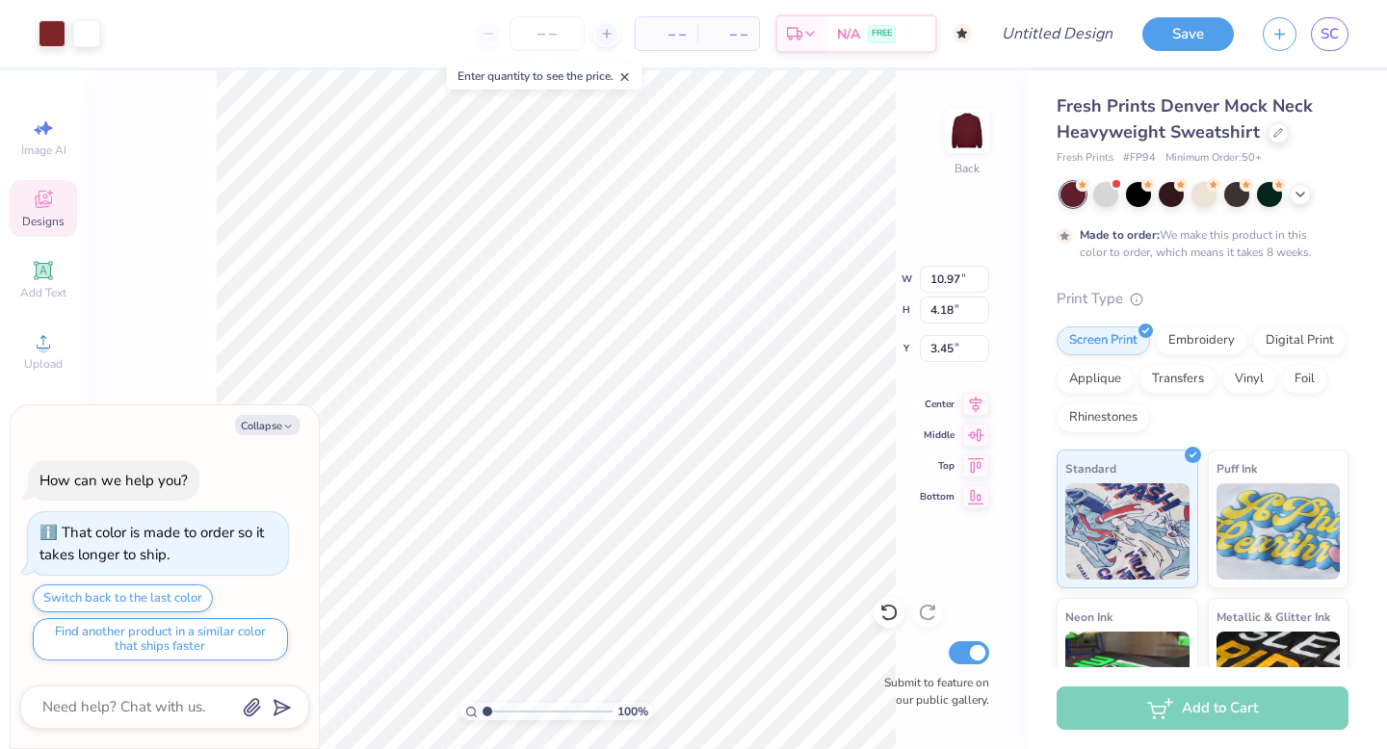
scroll to position [0, 0]
type textarea "x"
type input "3.00"
type textarea "x"
type input "1.93"
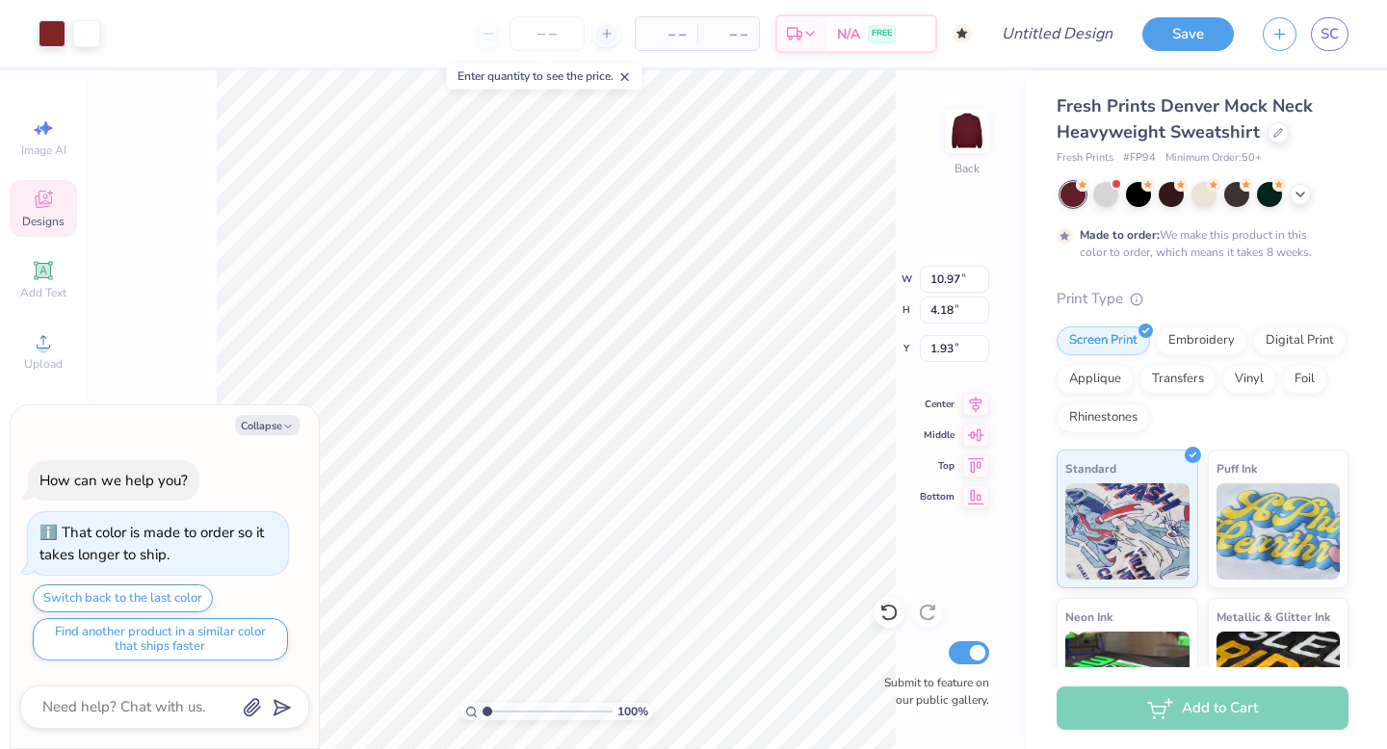
type textarea "x"
type input "12.99"
type input "4.95"
type textarea "x"
type input "1.96"
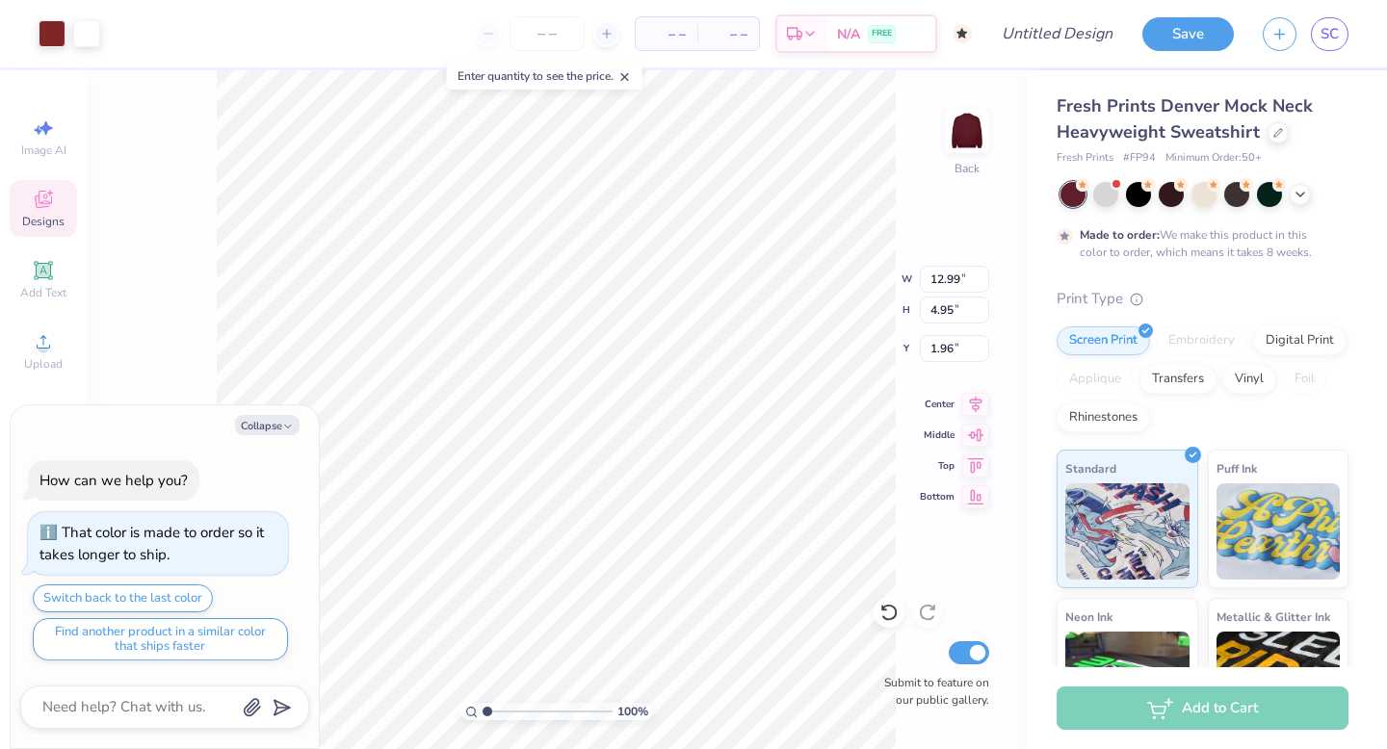
type textarea "x"
type input "2.42"
type textarea "x"
type input "14.48"
type input "5.52"
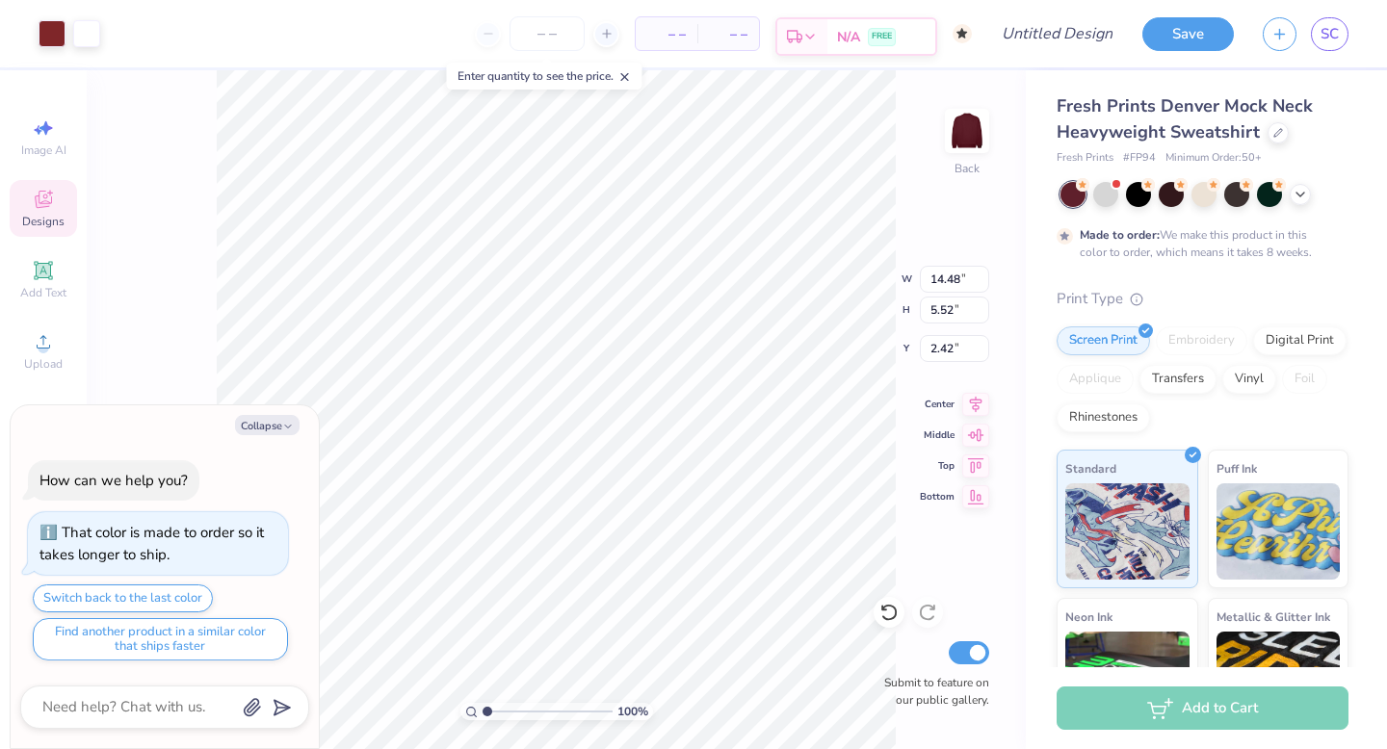
type textarea "x"
type input "2.69"
type textarea "x"
type input "3.00"
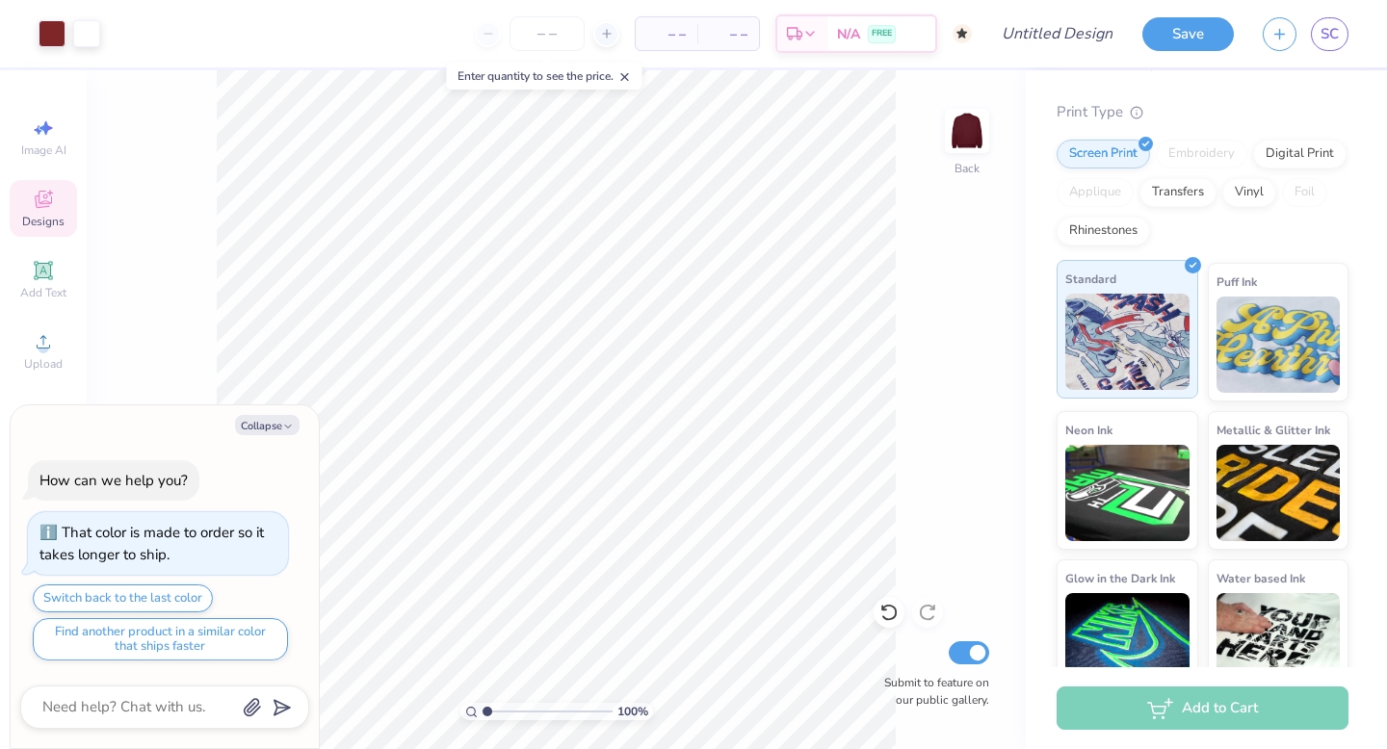
scroll to position [218, 0]
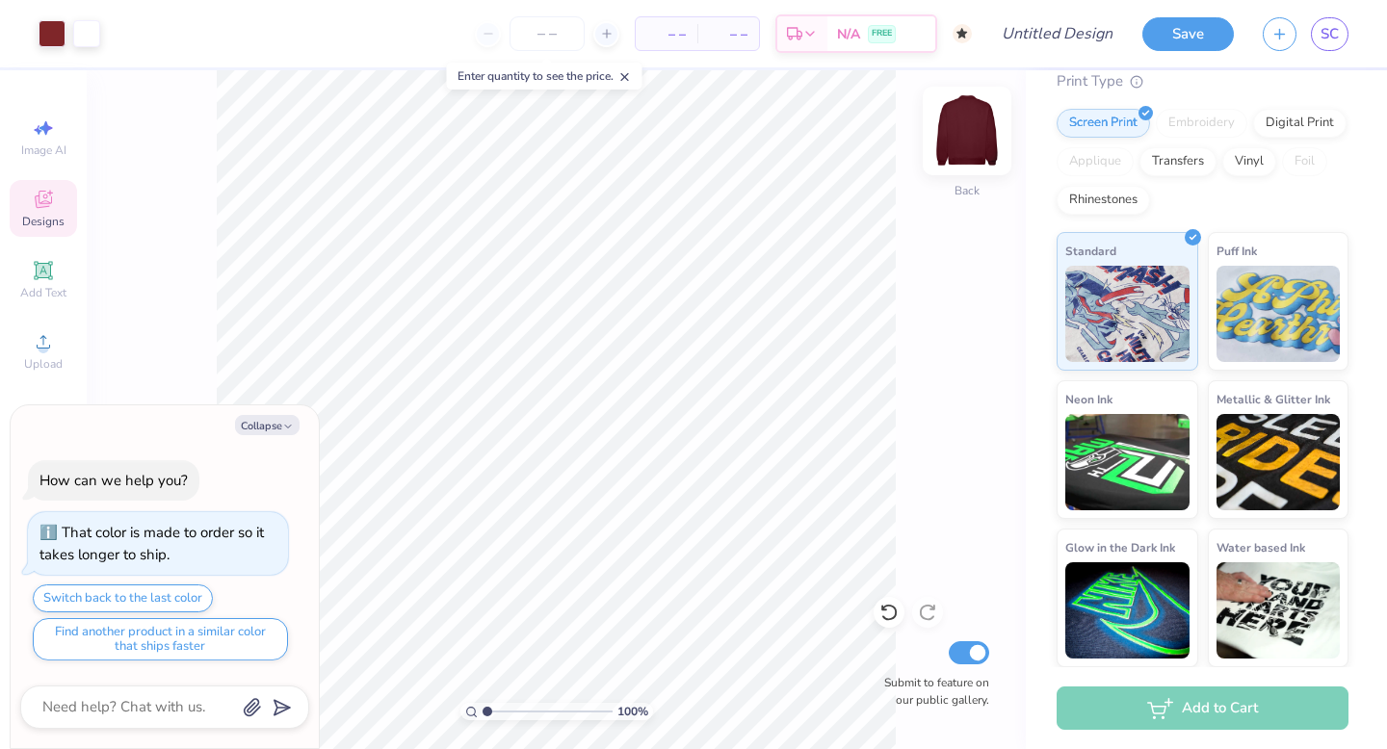
click at [969, 114] on img at bounding box center [966, 130] width 77 height 77
click at [971, 129] on img at bounding box center [966, 130] width 77 height 77
click at [277, 423] on button "Collapse" at bounding box center [267, 425] width 65 height 20
type textarea "x"
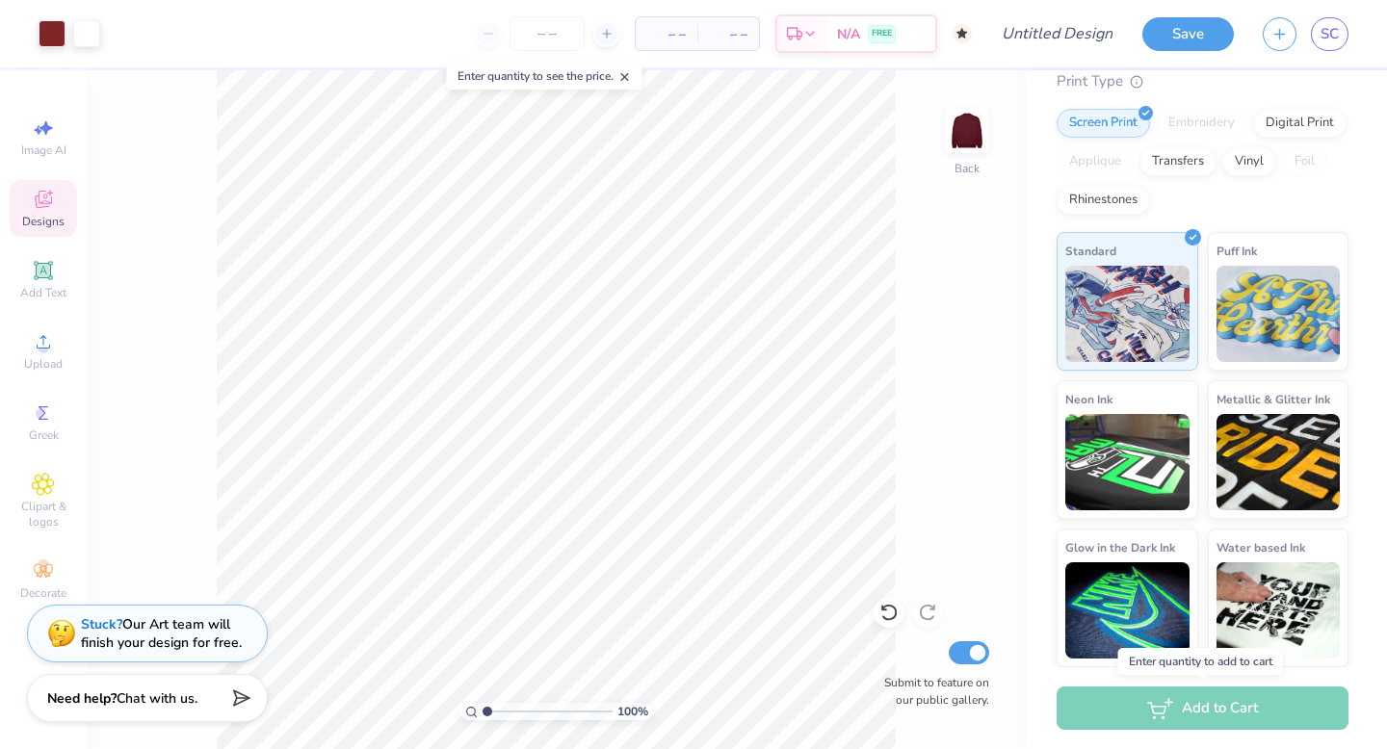
click at [1201, 705] on div "Add to Cart" at bounding box center [1202, 708] width 292 height 43
click at [1196, 713] on div "Add to Cart" at bounding box center [1202, 708] width 292 height 43
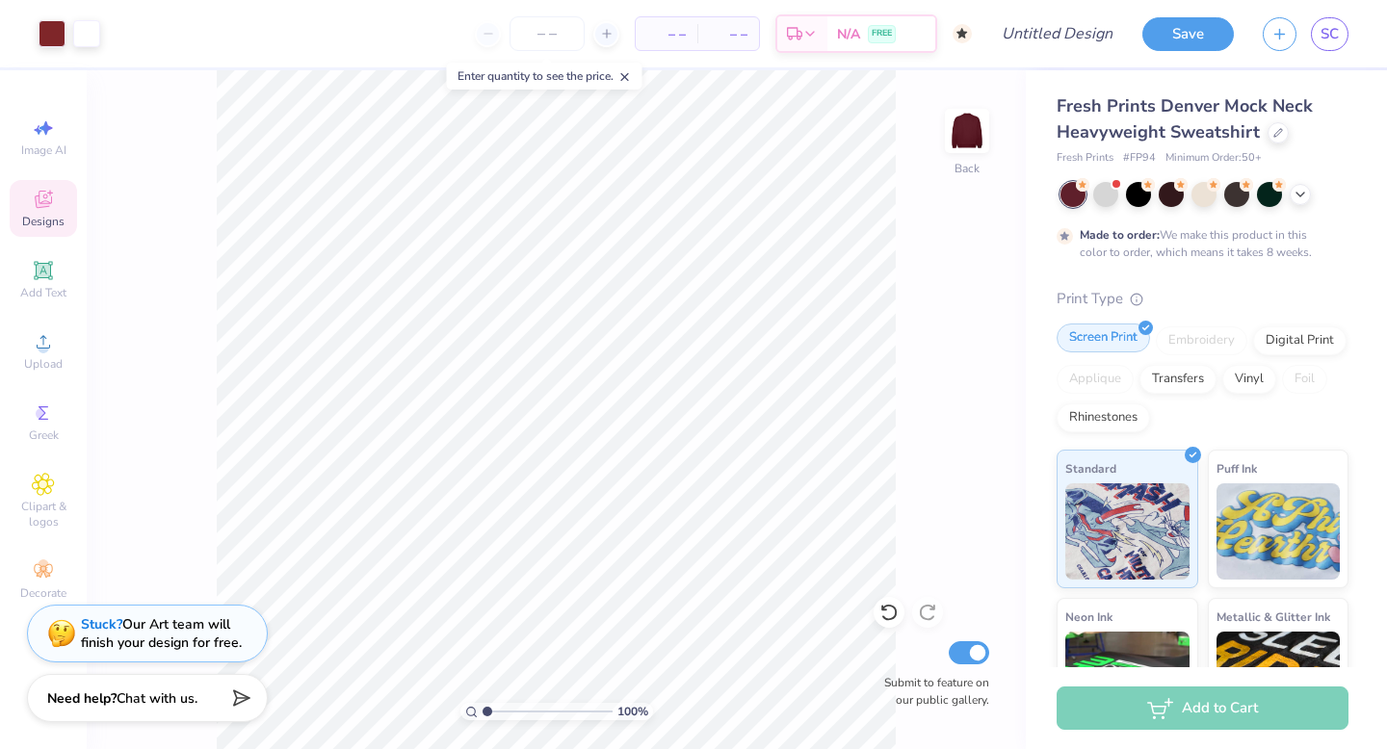
click at [1102, 337] on div "Screen Print" at bounding box center [1102, 338] width 93 height 29
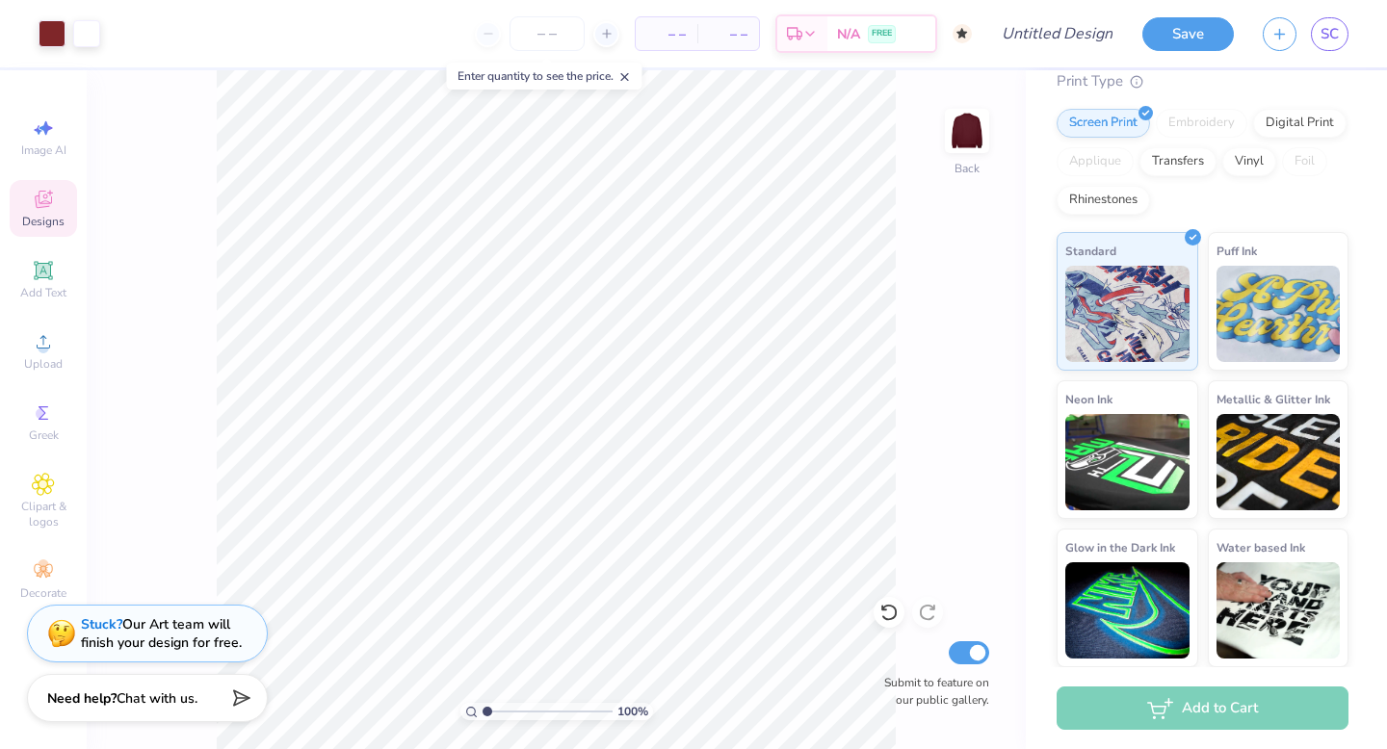
click at [1196, 705] on div "Add to Cart" at bounding box center [1202, 708] width 292 height 43
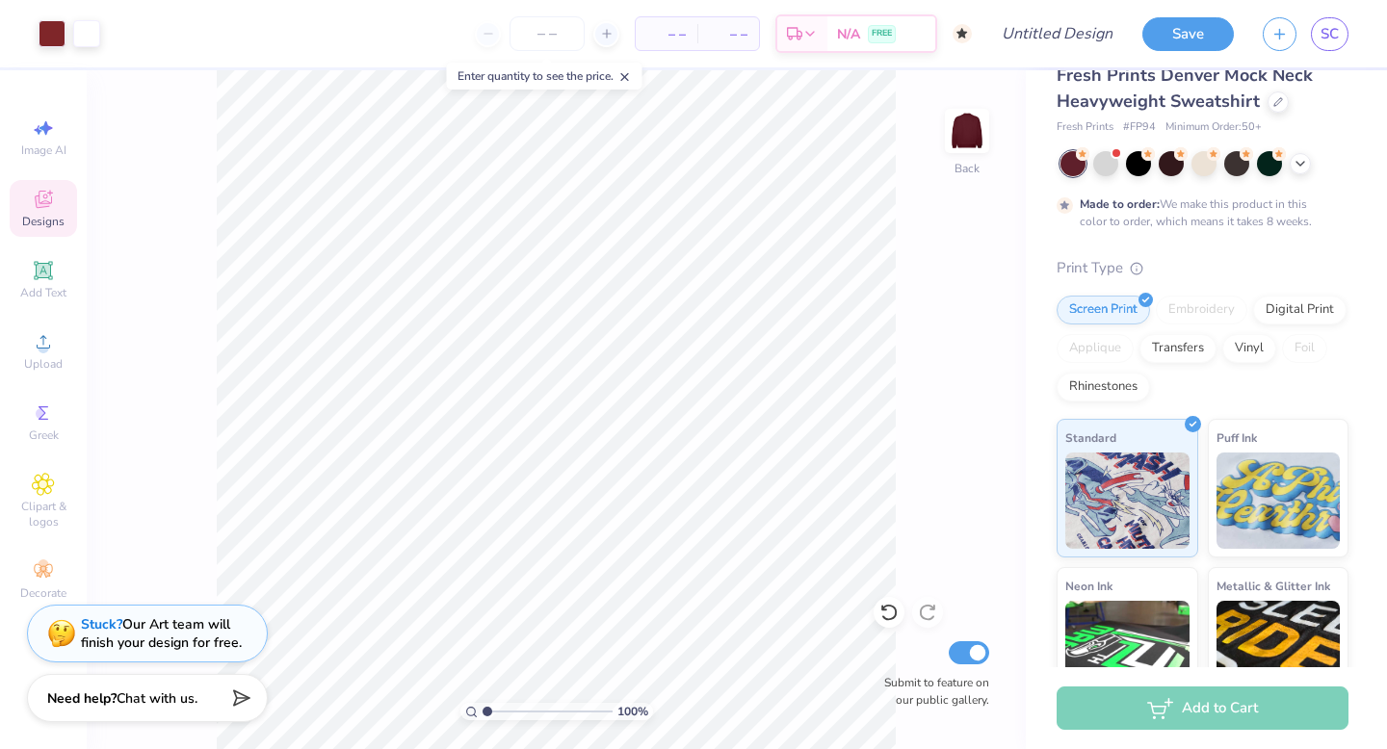
scroll to position [0, 0]
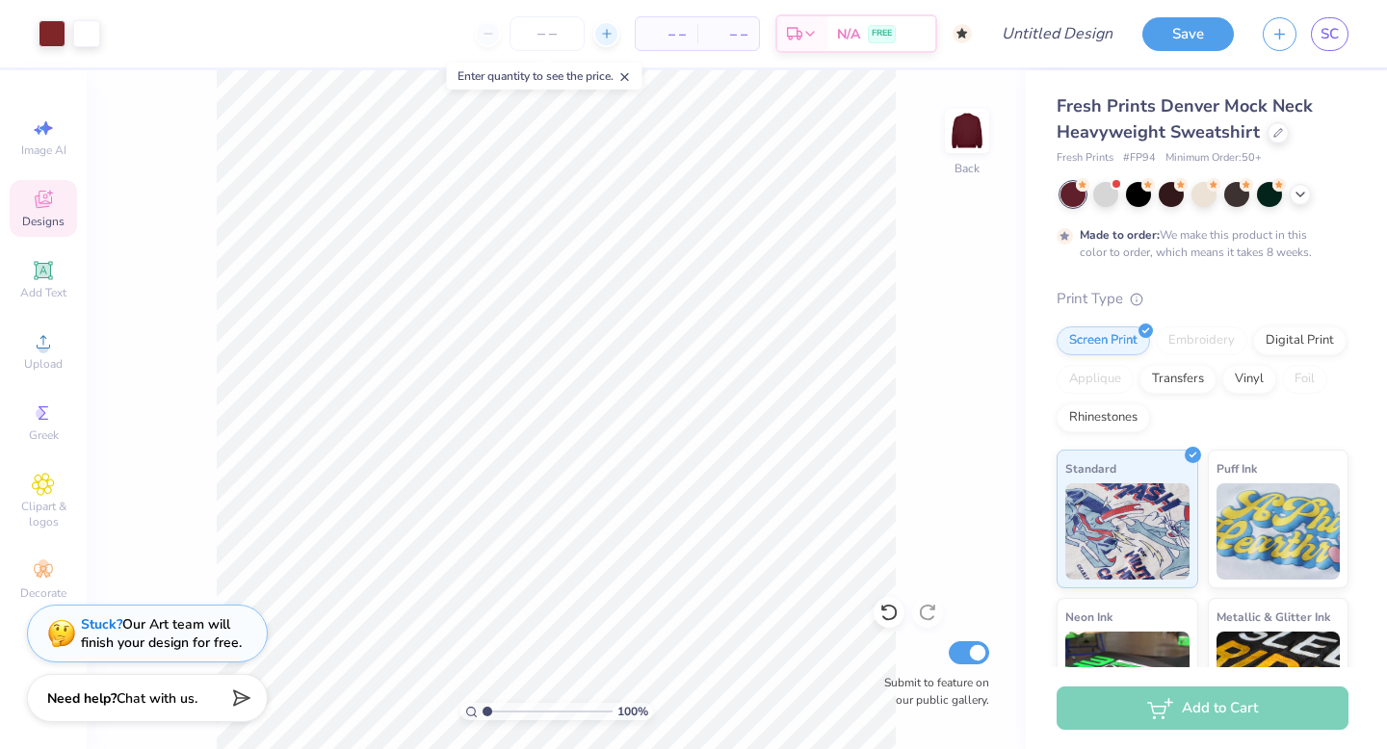
click at [604, 24] on div at bounding box center [606, 34] width 26 height 26
type input "50"
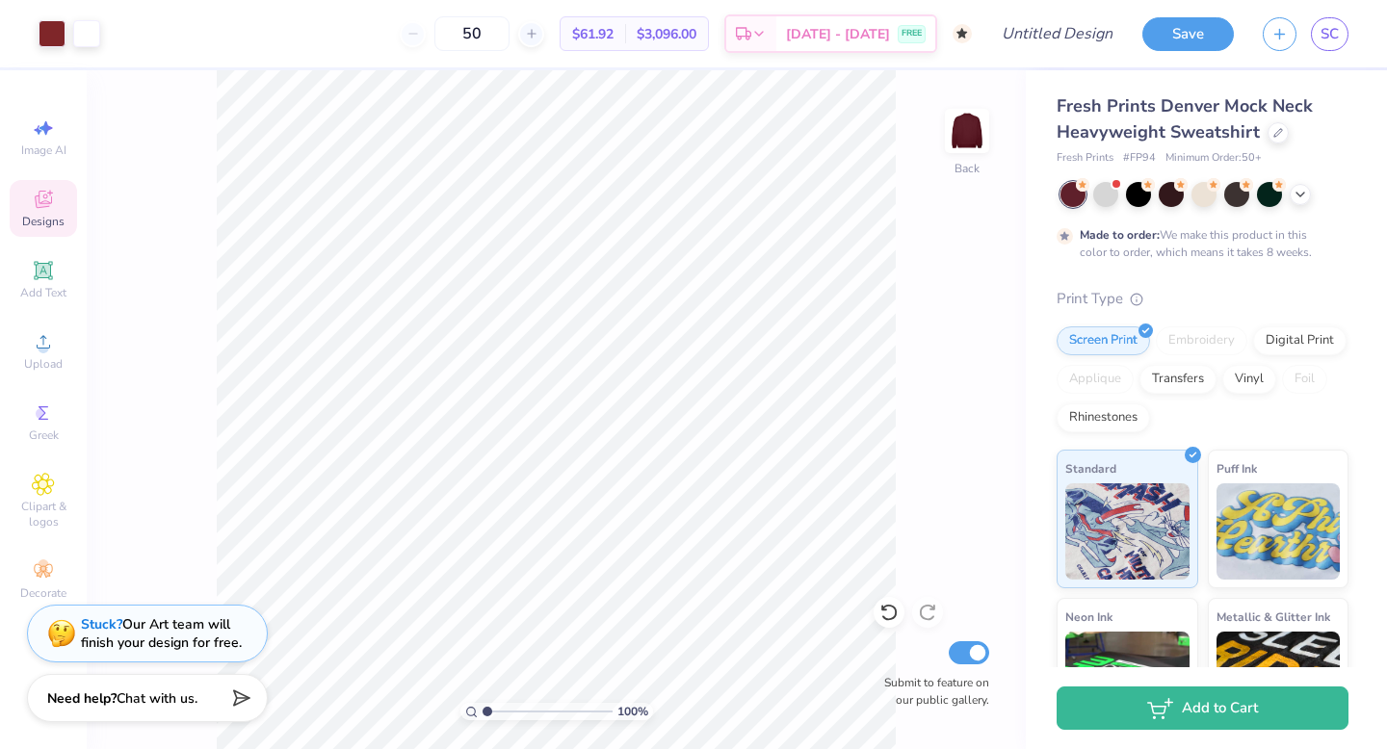
click at [454, 34] on div "50" at bounding box center [472, 33] width 144 height 35
click at [460, 39] on div "50" at bounding box center [472, 33] width 144 height 35
click at [459, 39] on div "50" at bounding box center [472, 33] width 144 height 35
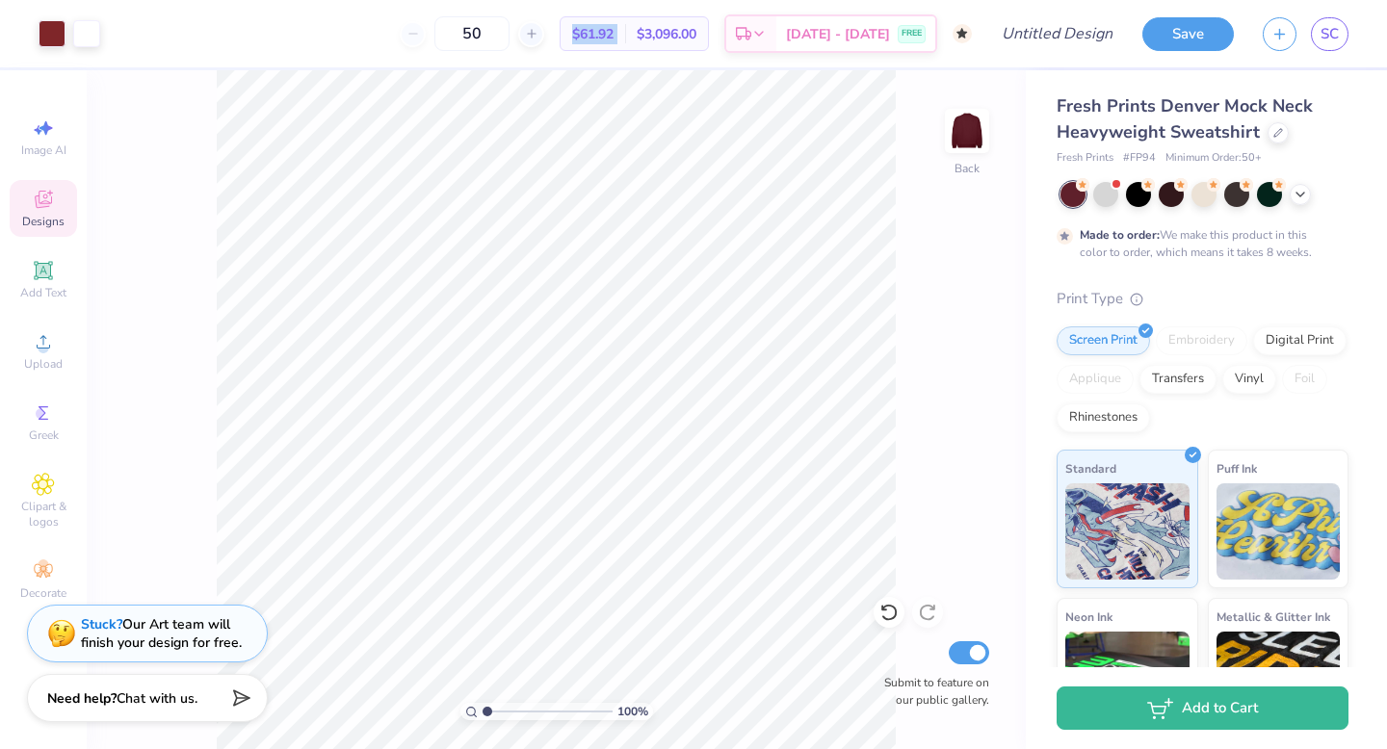
click at [459, 39] on div "50" at bounding box center [472, 33] width 144 height 35
click at [450, 33] on div "50" at bounding box center [472, 33] width 144 height 35
click at [1105, 198] on div at bounding box center [1105, 192] width 25 height 25
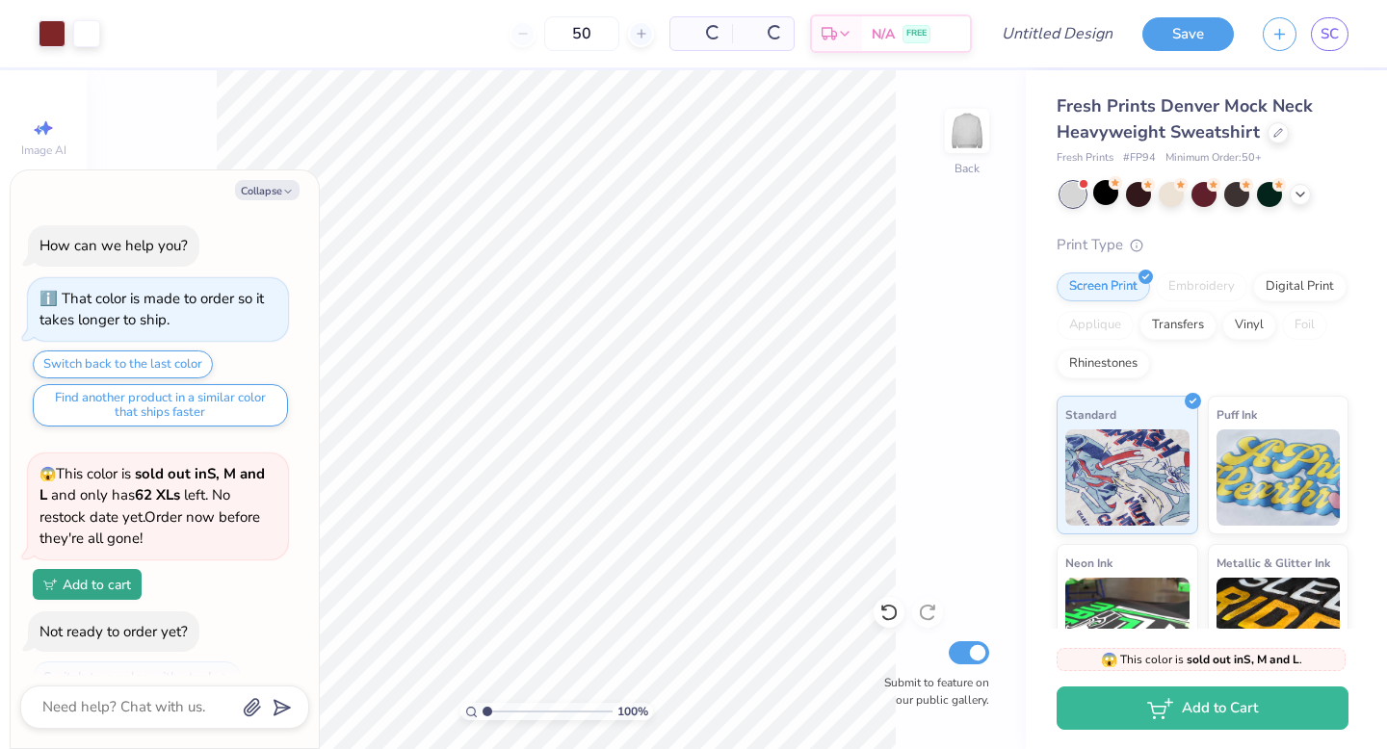
type textarea "x"
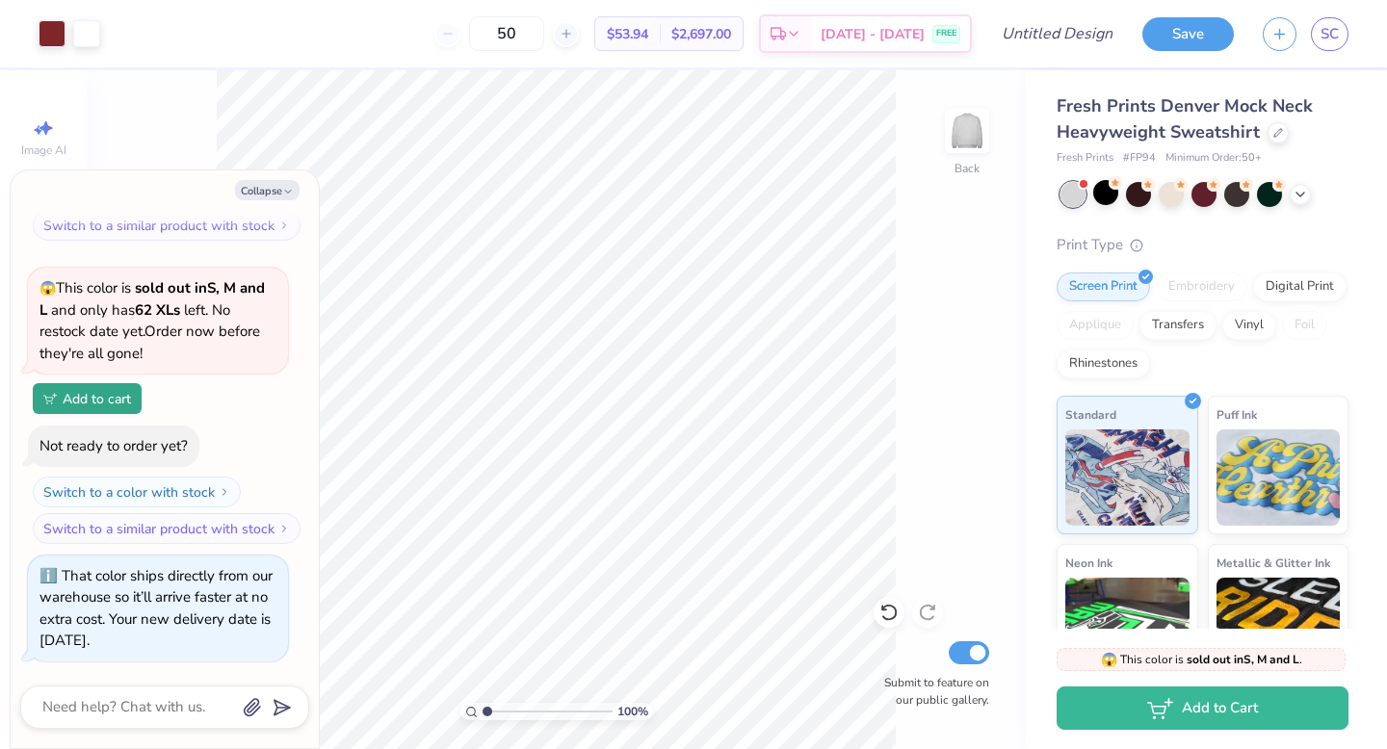
click at [461, 19] on div "50" at bounding box center [506, 33] width 144 height 35
click at [475, 36] on div "50" at bounding box center [506, 33] width 144 height 35
click at [576, 28] on div "50" at bounding box center [506, 33] width 144 height 35
click at [579, 28] on div at bounding box center [566, 34] width 26 height 26
click at [454, 31] on icon at bounding box center [447, 33] width 13 height 13
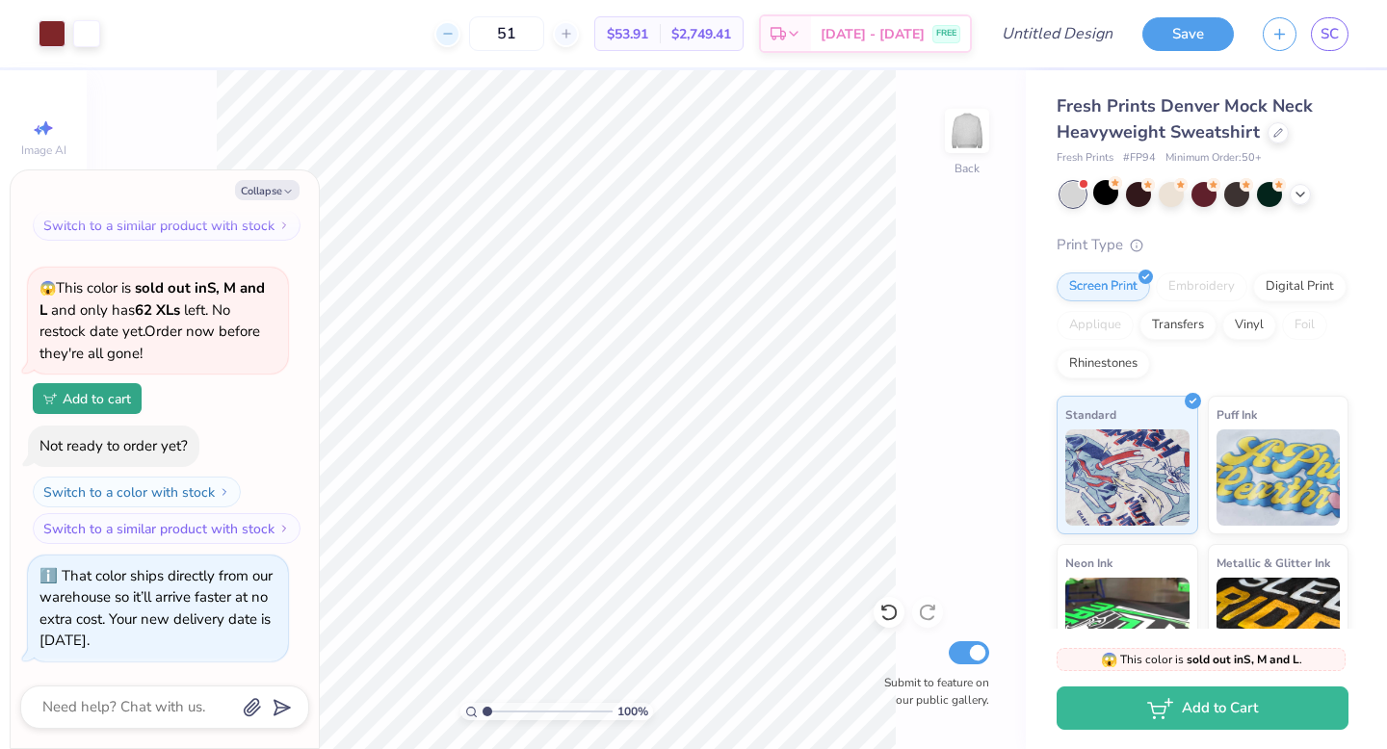
type input "50"
type textarea "x"
type input "3.81"
type textarea "x"
type input "3.29"
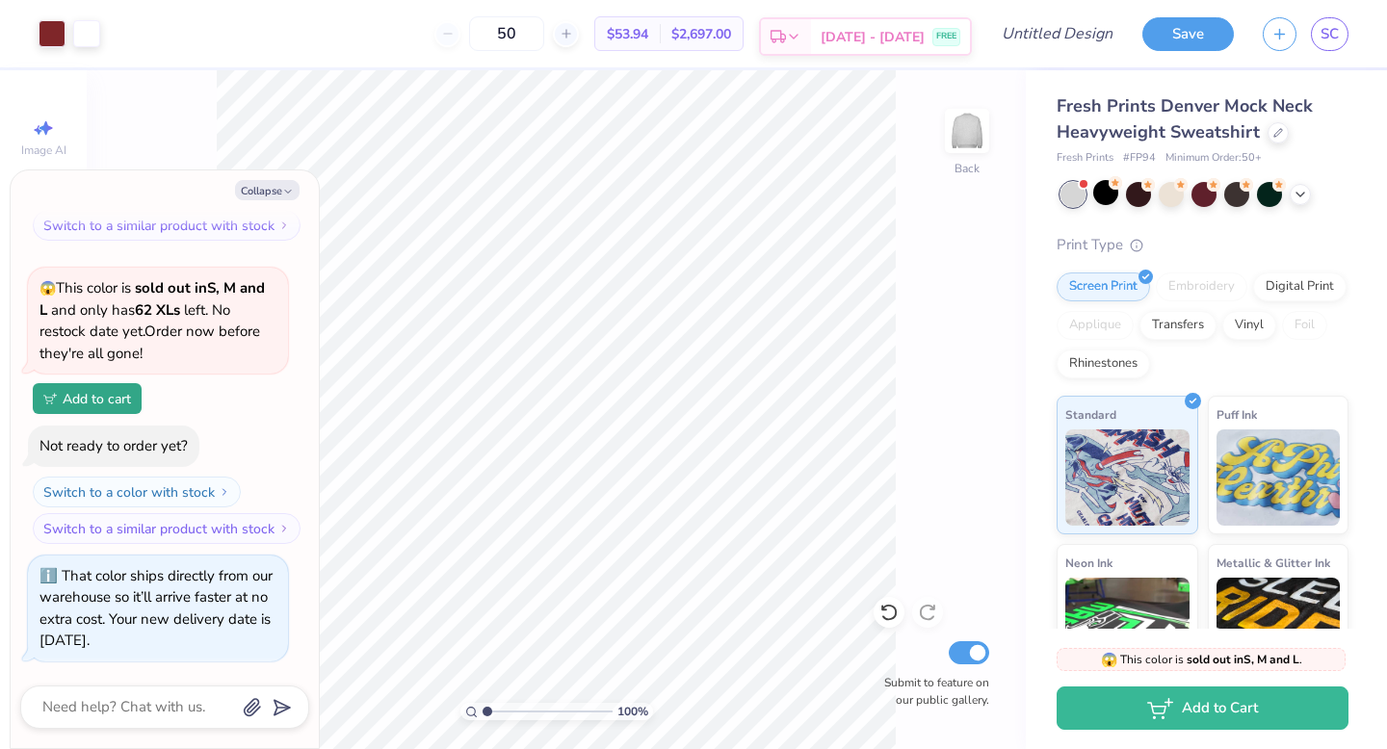
click at [928, 37] on div "[DATE] - [DATE] FREE" at bounding box center [890, 36] width 159 height 35
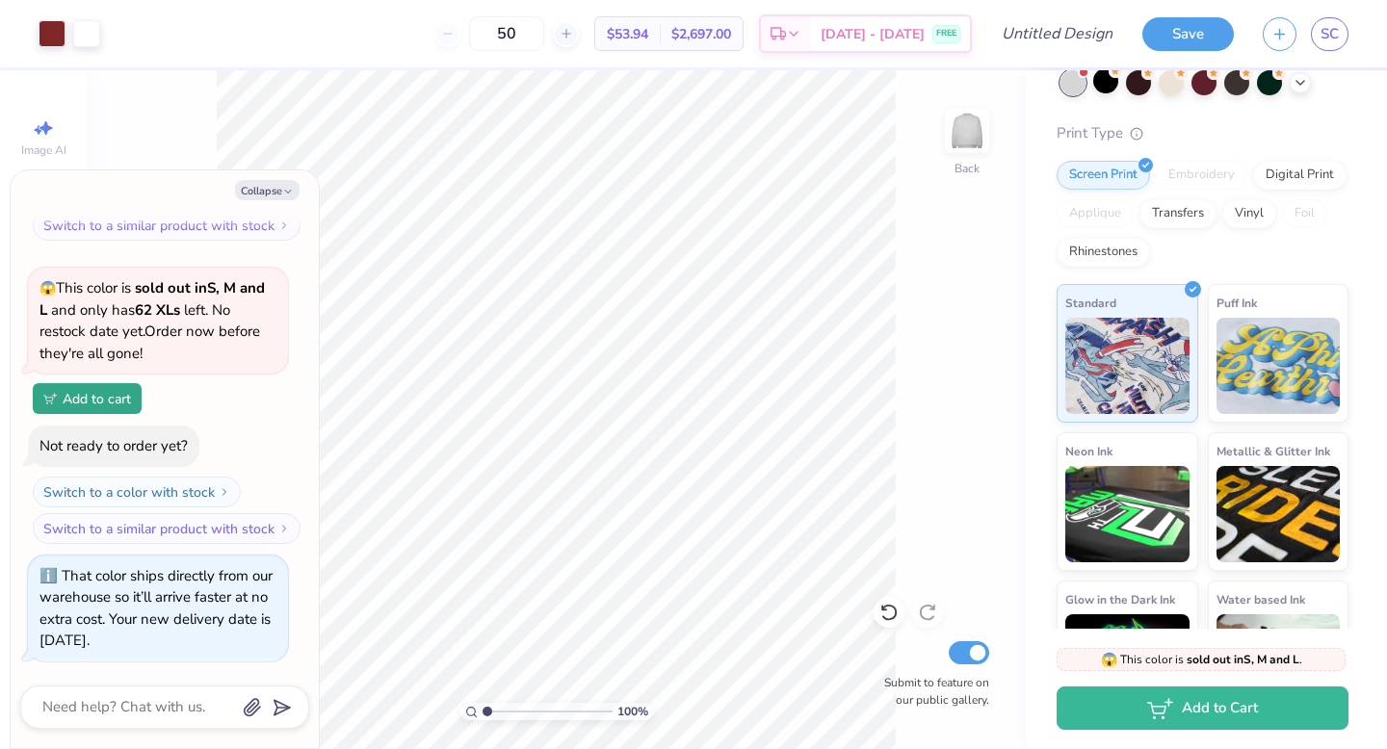
scroll to position [0, 0]
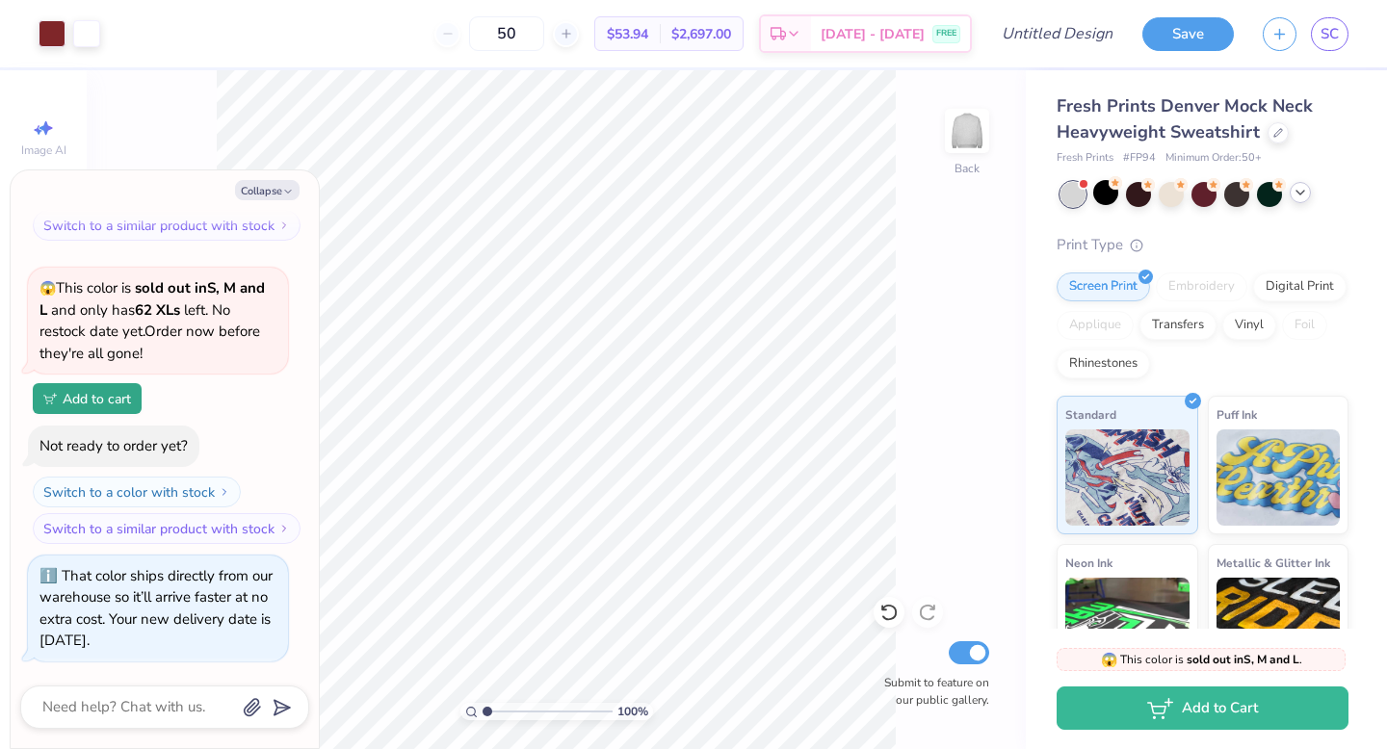
click at [1300, 192] on icon at bounding box center [1299, 192] width 15 height 15
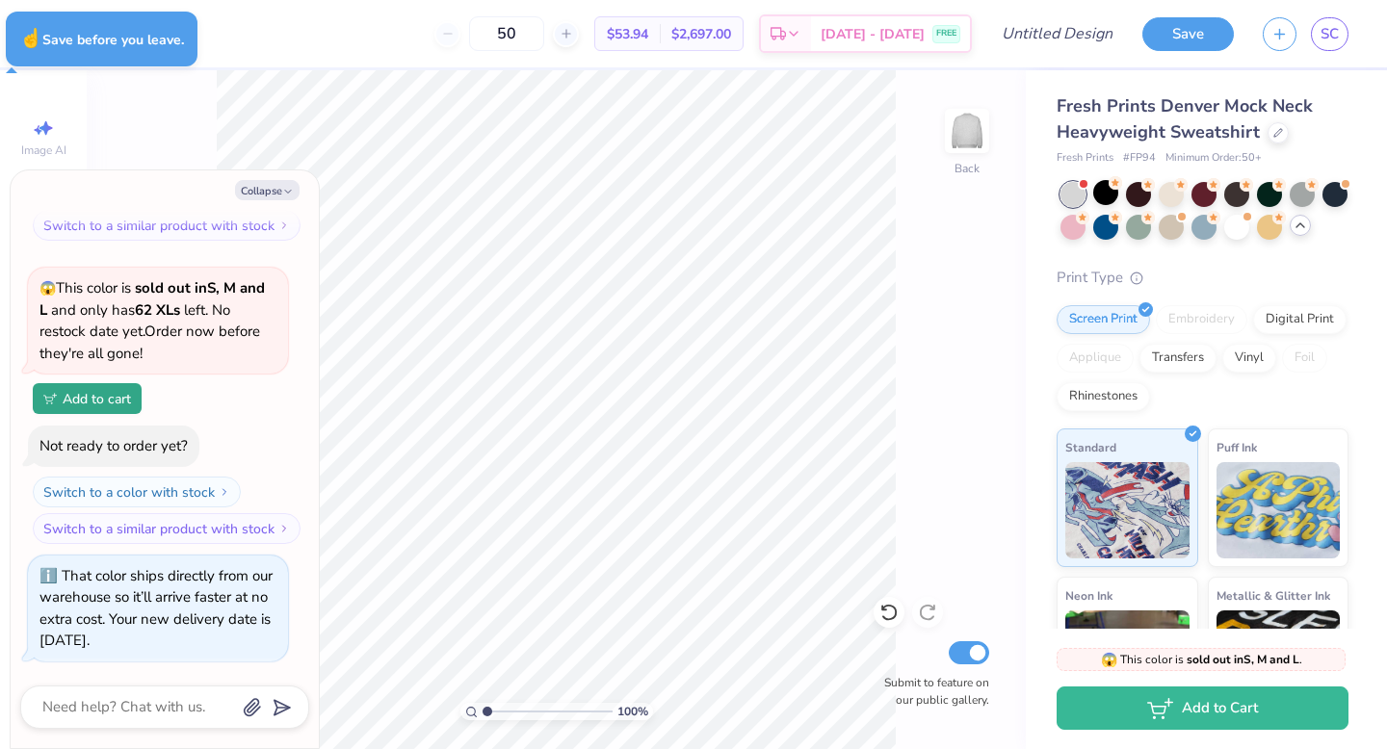
type textarea "x"
